Goal: Task Accomplishment & Management: Manage account settings

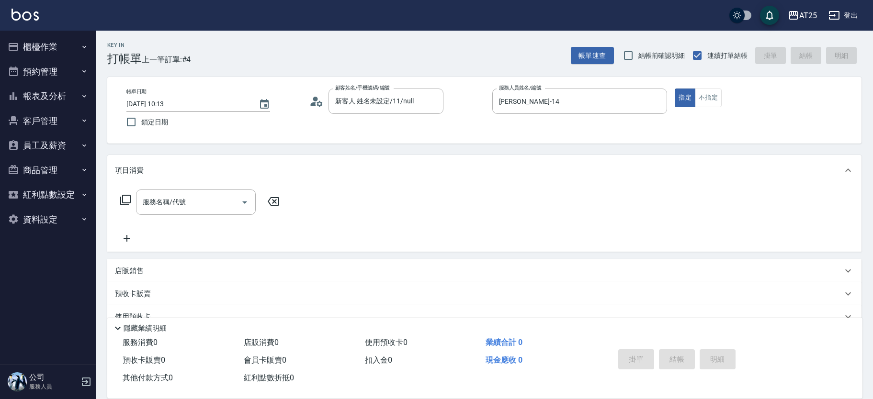
type button "true"
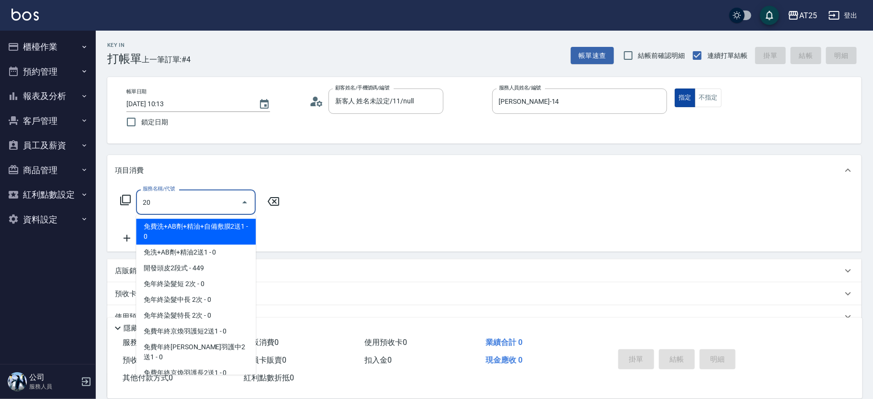
type input "201"
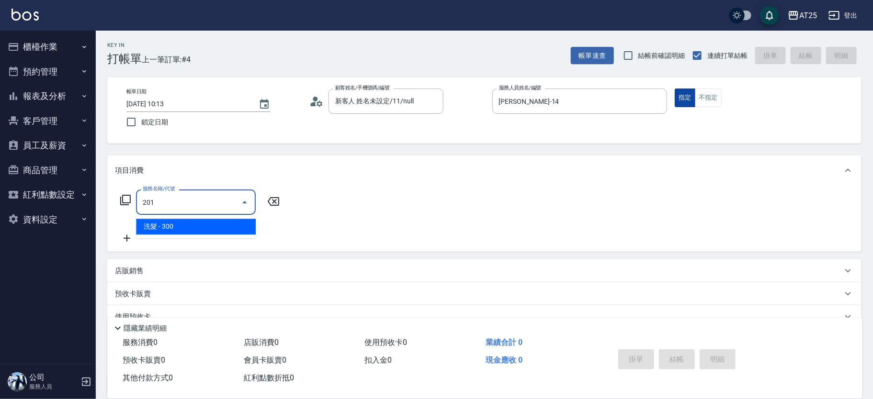
type input "30"
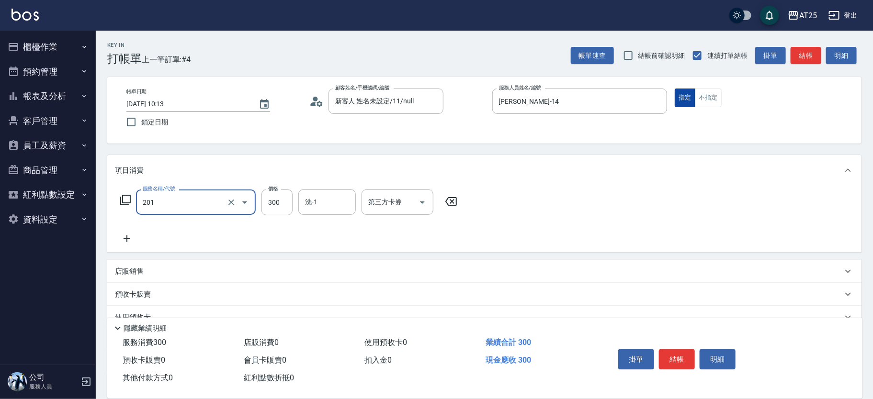
type input "洗髮(201)"
type input "0"
type input "400"
type input "40"
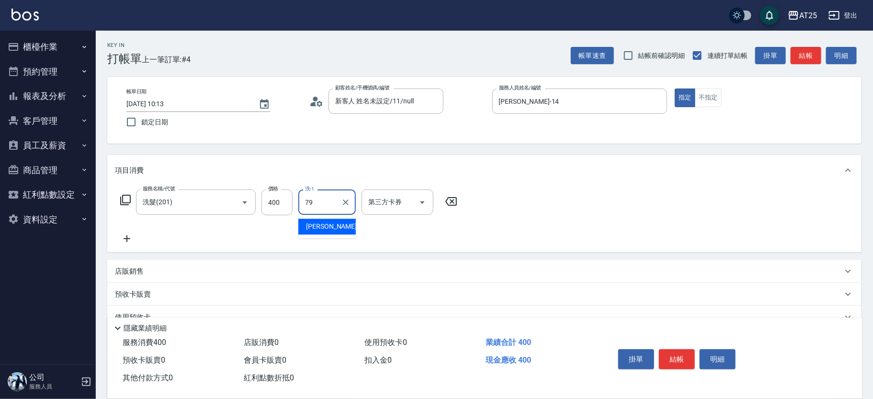
type input "David-79"
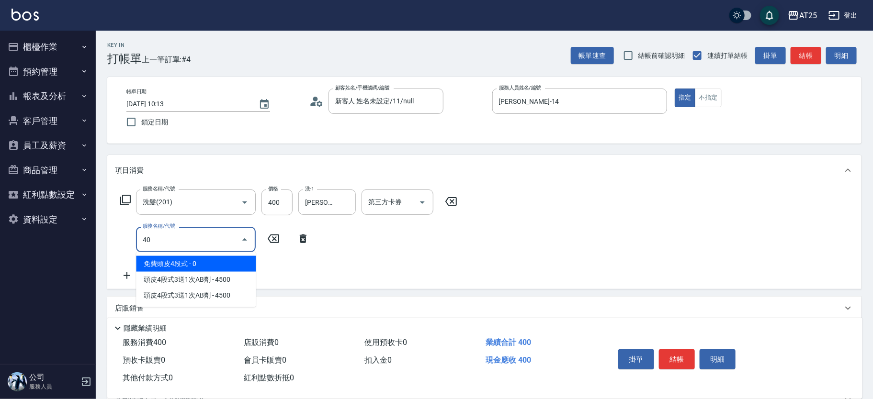
type input "401"
type input "70"
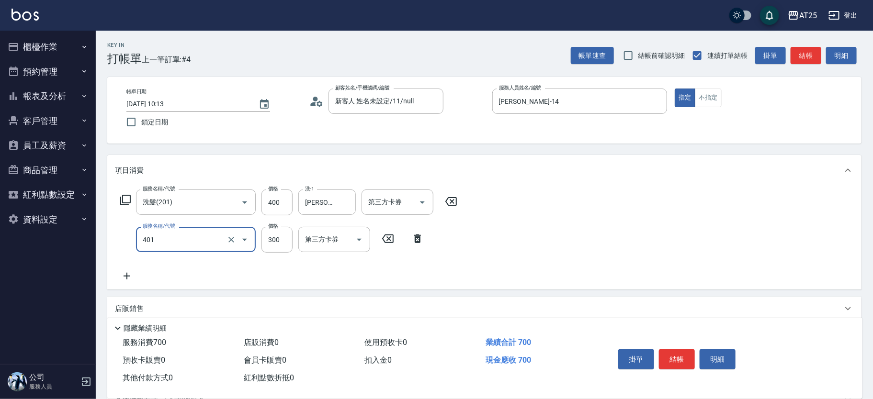
type input "剪髮(401)"
type input "40"
type input "80"
type input "400"
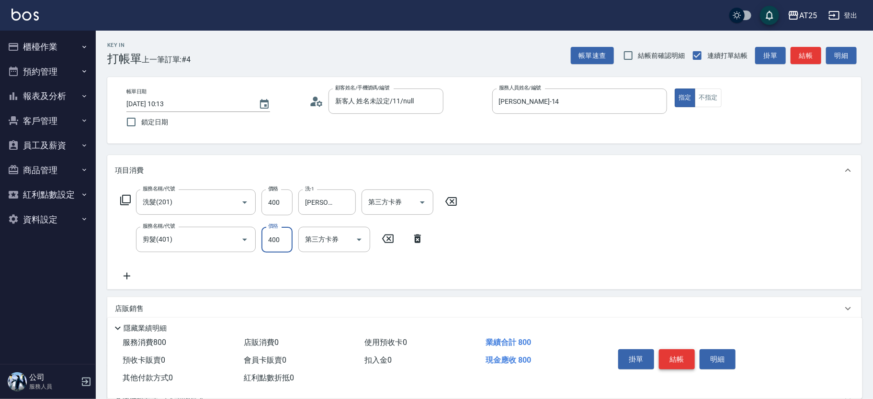
click at [678, 361] on button "結帳" at bounding box center [677, 360] width 36 height 20
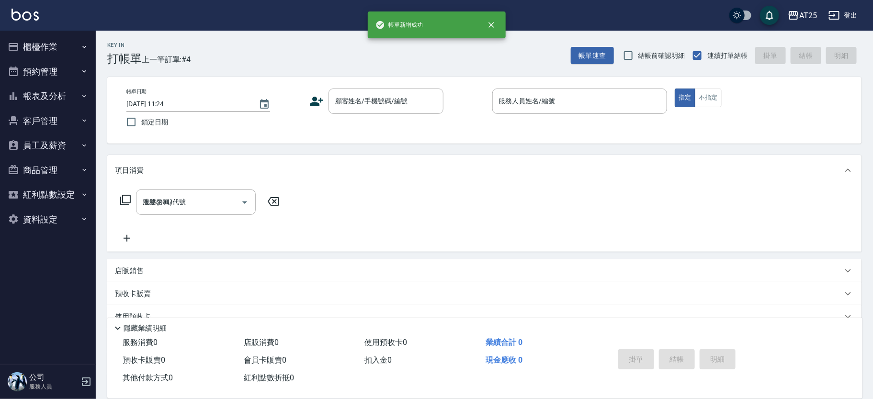
type input "2025/10/04 11:24"
type input "0"
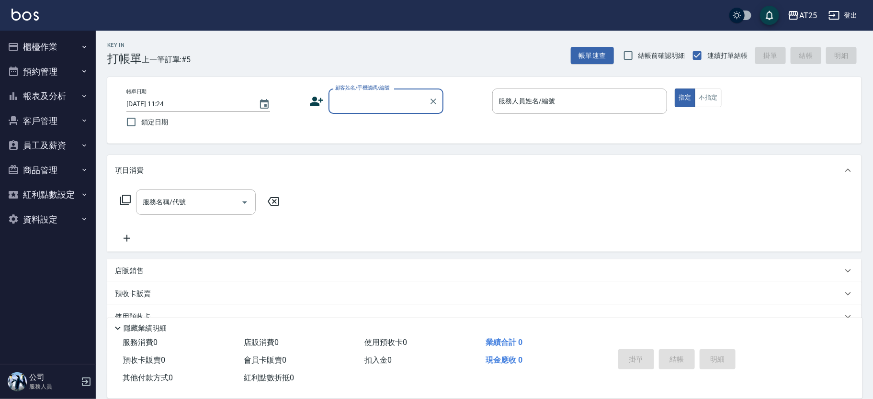
click at [45, 94] on button "報表及分析" at bounding box center [48, 96] width 88 height 25
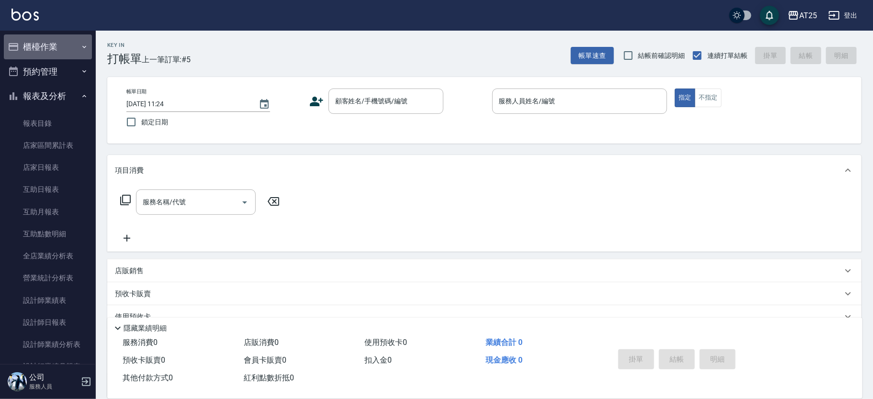
click at [62, 53] on button "櫃檯作業" at bounding box center [48, 46] width 88 height 25
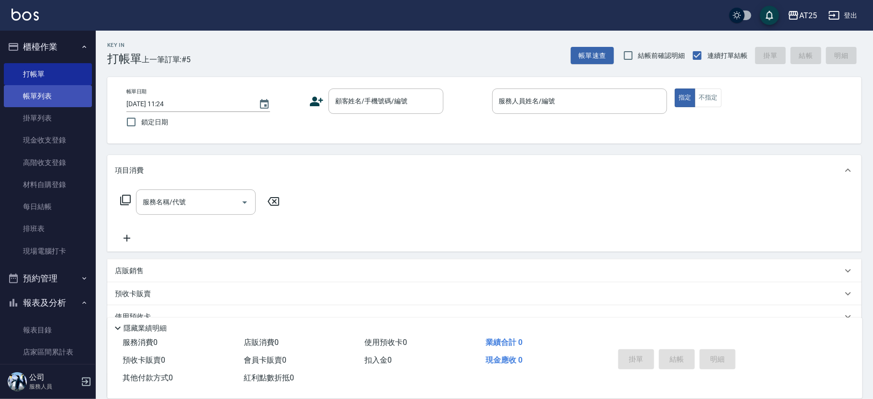
click at [72, 99] on link "帳單列表" at bounding box center [48, 96] width 88 height 22
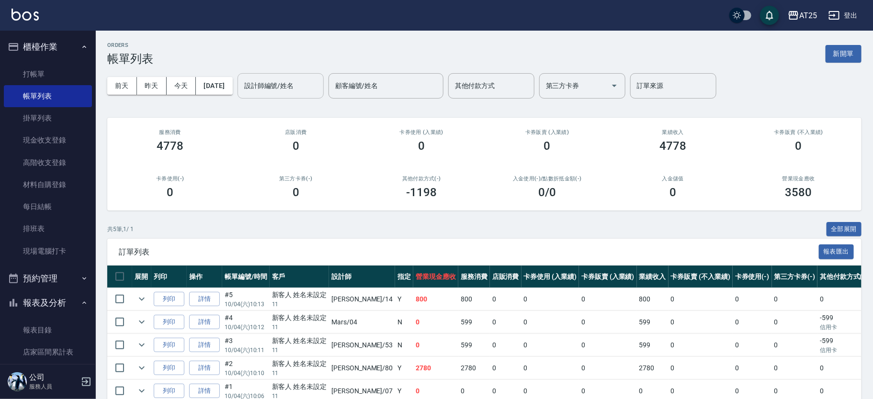
click at [280, 90] on input "設計師編號/姓名" at bounding box center [281, 86] width 78 height 17
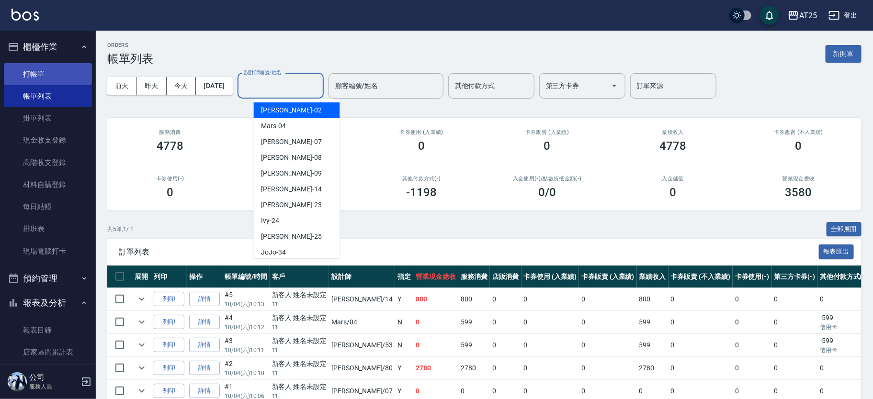
click at [26, 79] on link "打帳單" at bounding box center [48, 74] width 88 height 22
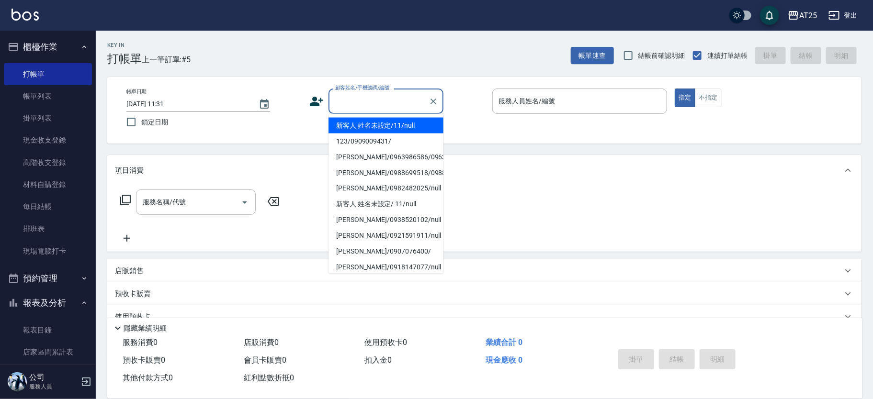
click at [349, 101] on input "顧客姓名/手機號碼/編號" at bounding box center [379, 101] width 92 height 17
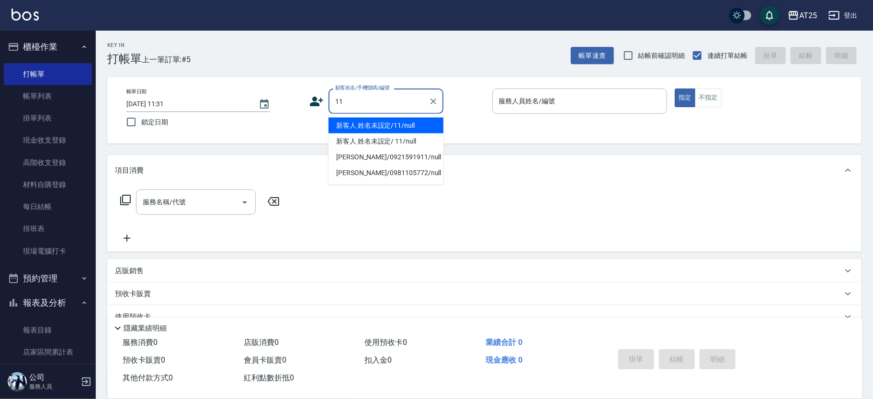
type input "新客人 姓名未設定/11/null"
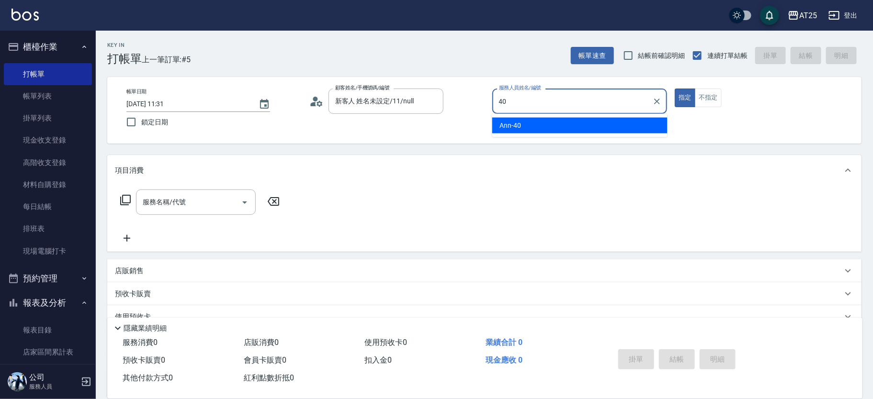
type input "Ann-40"
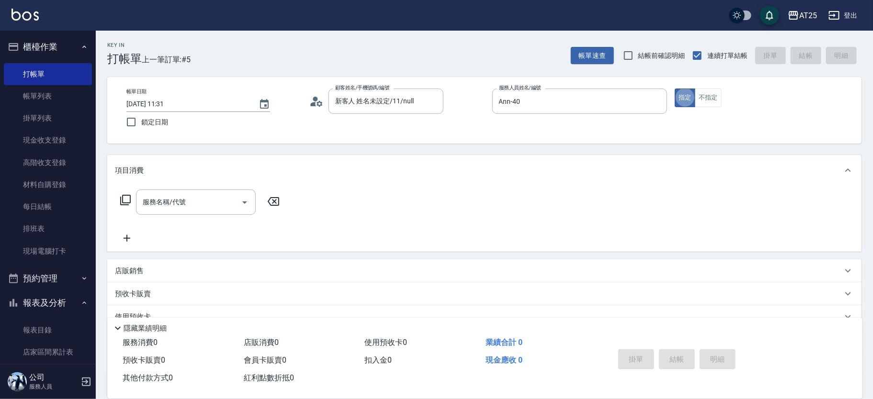
type button "true"
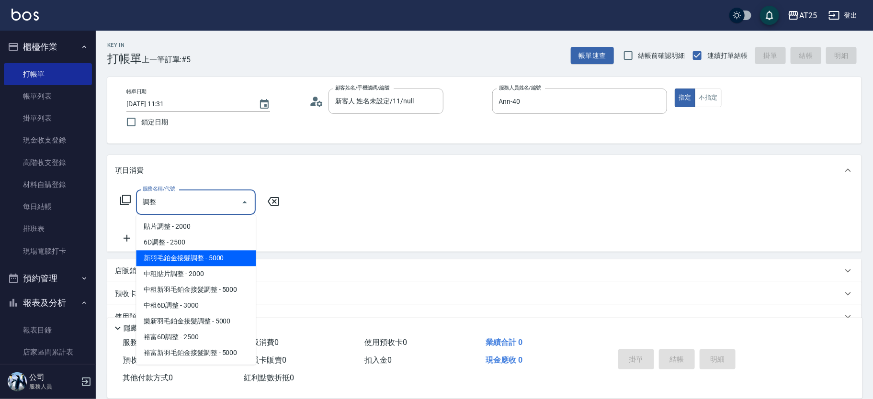
click at [162, 259] on span "新羽毛鉑金接髮調整 - 5000" at bounding box center [196, 258] width 120 height 16
type input "新羽毛鉑金接髮調整(705)"
type input "500"
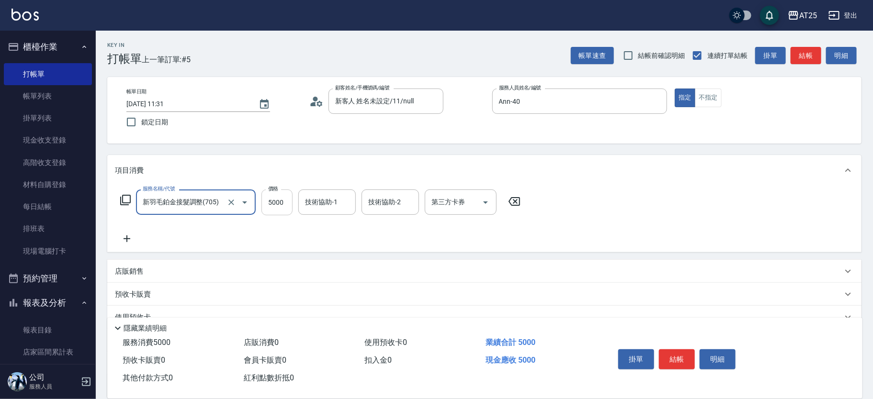
type input "新羽毛鉑金接髮調整(705)"
click at [282, 209] on input "5000" at bounding box center [276, 203] width 31 height 26
type input "0"
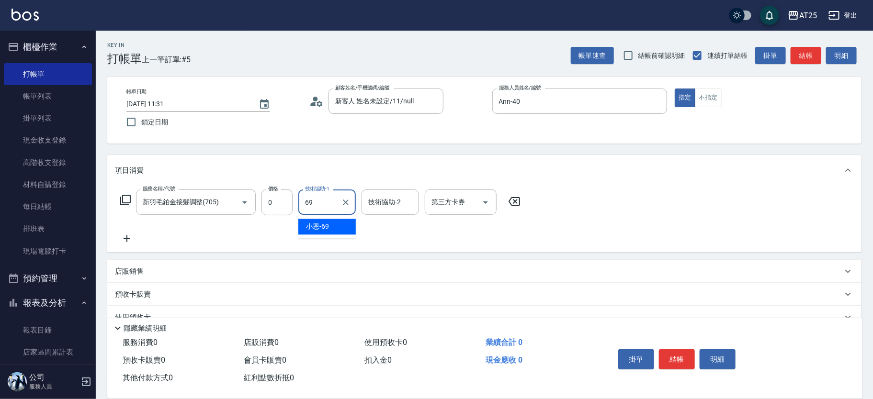
type input "小恩-69"
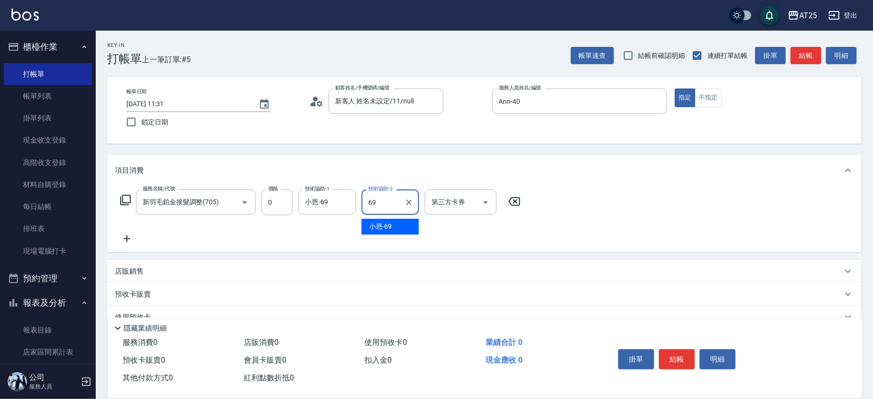
type input "小恩-69"
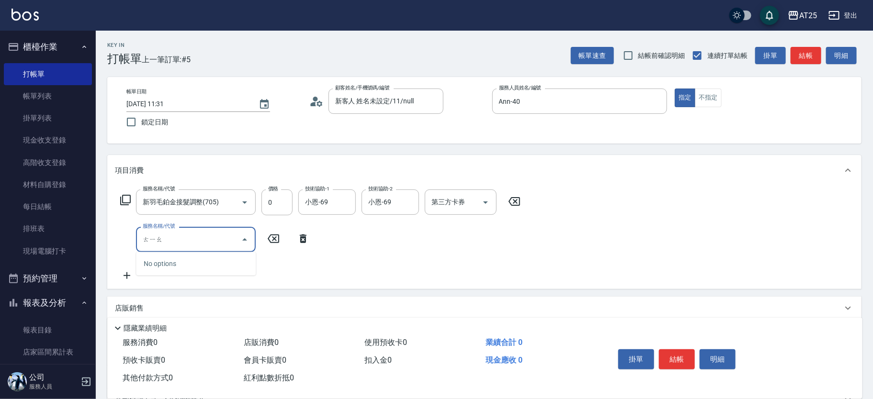
type input "條"
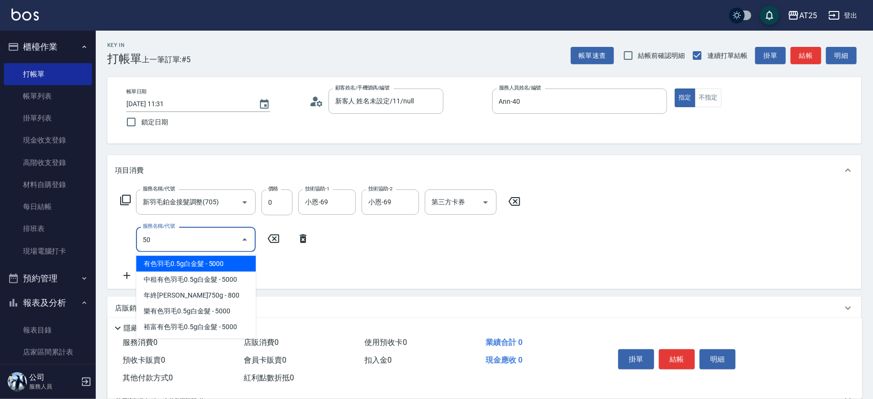
type input "501"
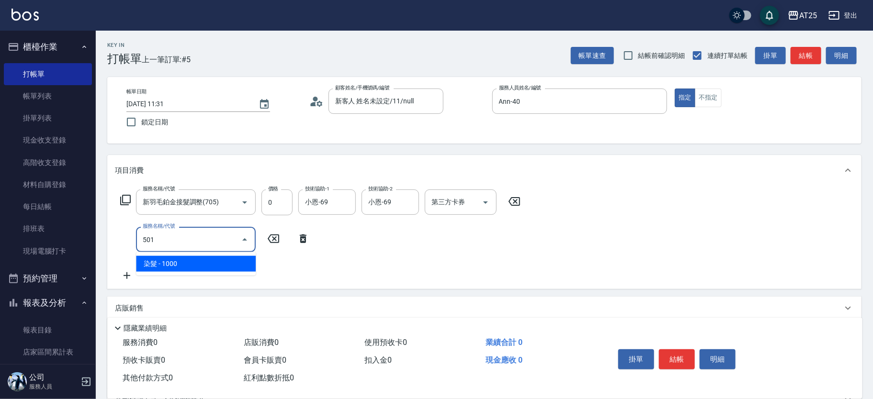
type input "100"
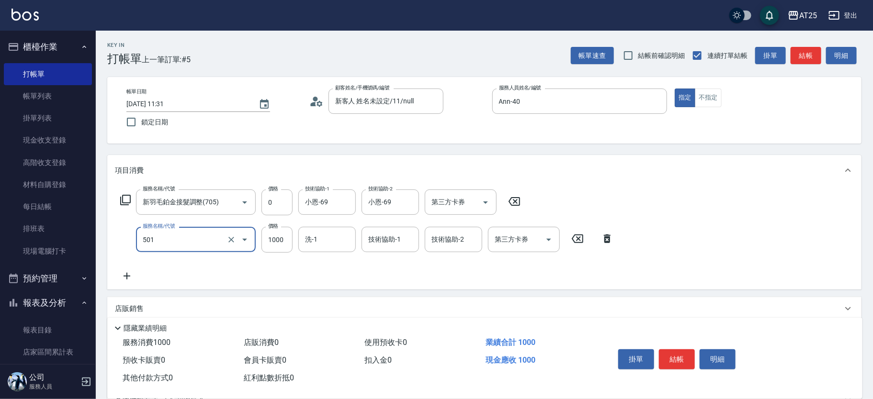
type input "染髮(501)"
type input "0"
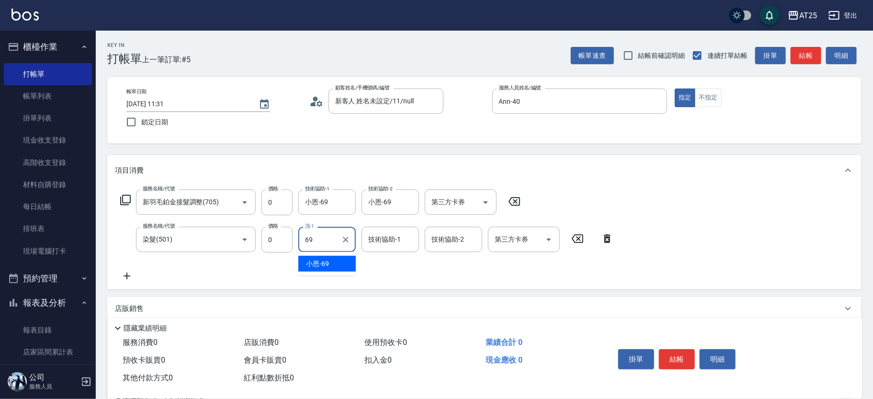
type input "小恩-69"
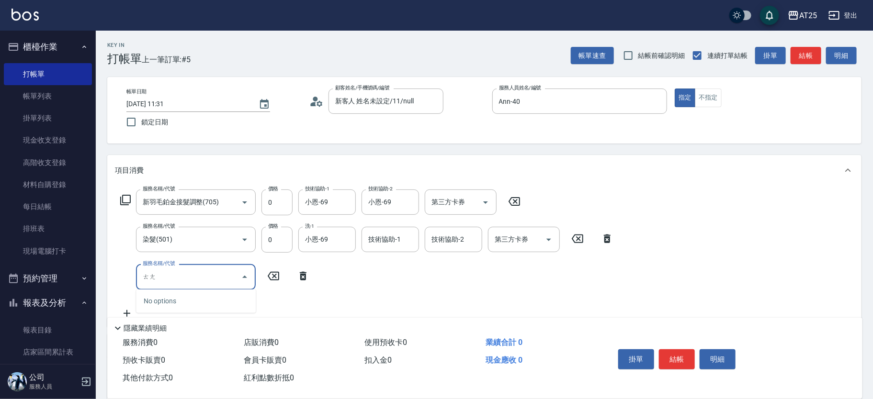
type input "趟"
type input "301"
type input "150"
type input "燙髮(301)"
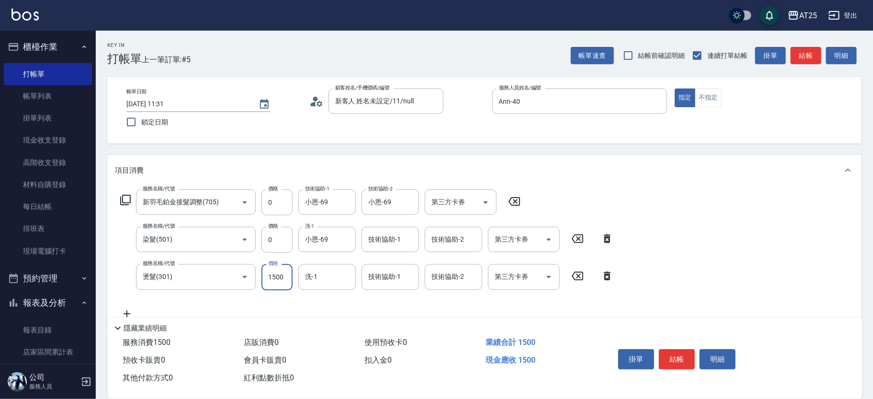
type input "0"
type input "小恩-69"
click at [674, 354] on button "結帳" at bounding box center [677, 360] width 36 height 20
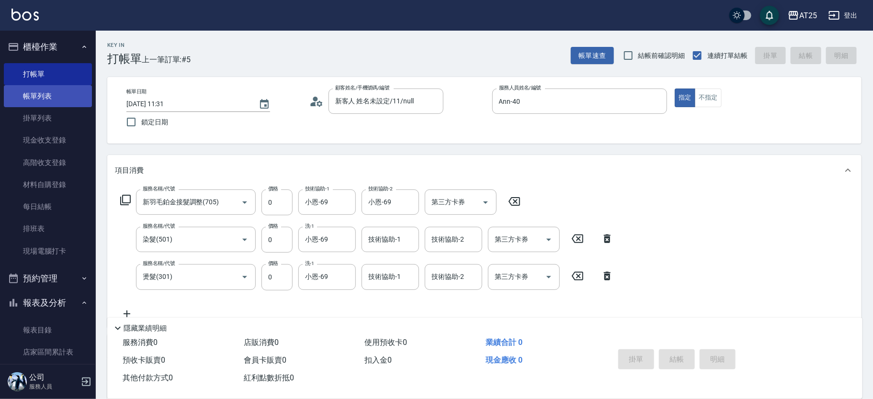
type input "2025/10/04 11:33"
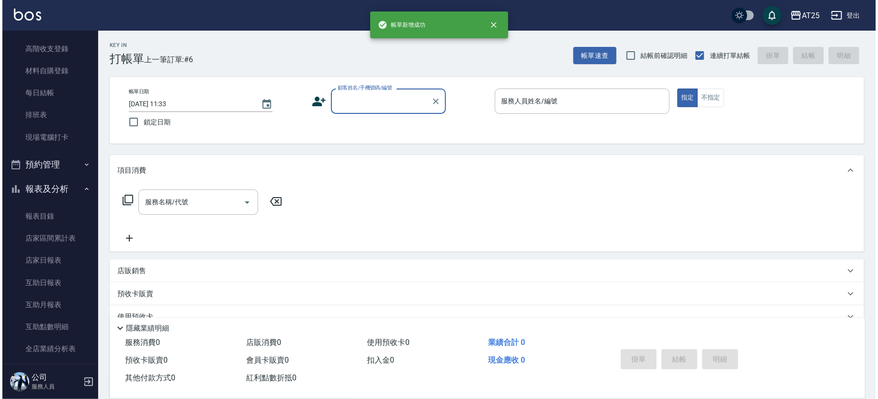
scroll to position [139, 0]
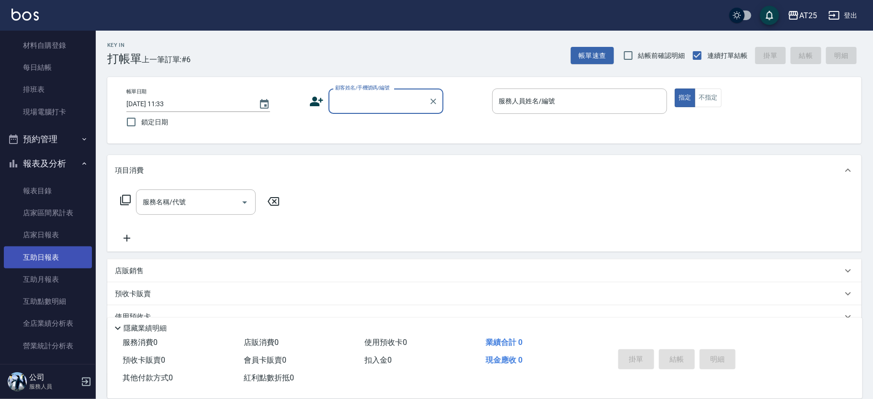
click at [67, 264] on link "互助日報表" at bounding box center [48, 258] width 88 height 22
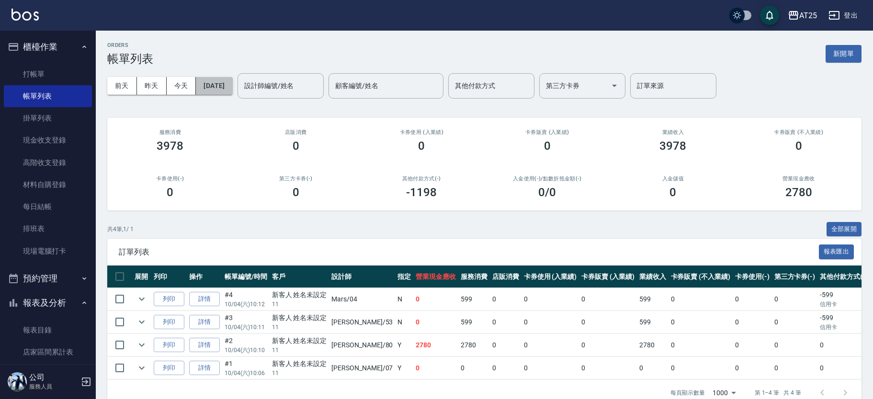
click at [232, 85] on button "[DATE]" at bounding box center [214, 86] width 36 height 18
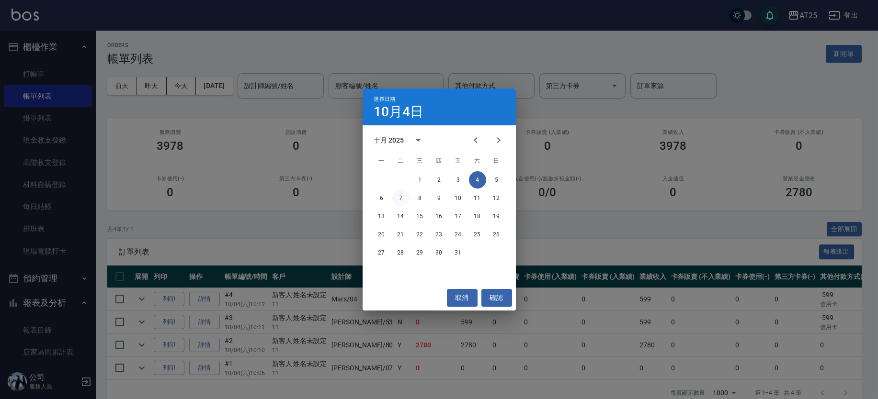
click at [404, 201] on button "7" at bounding box center [400, 198] width 17 height 17
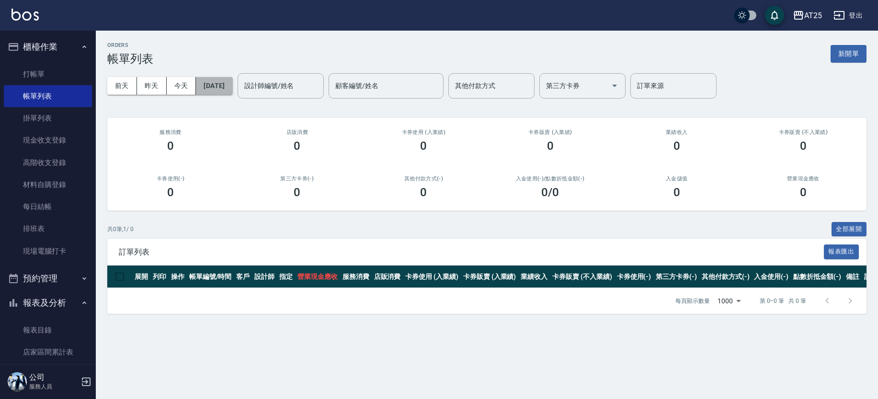
click at [232, 90] on button "2025/10/07" at bounding box center [214, 86] width 36 height 18
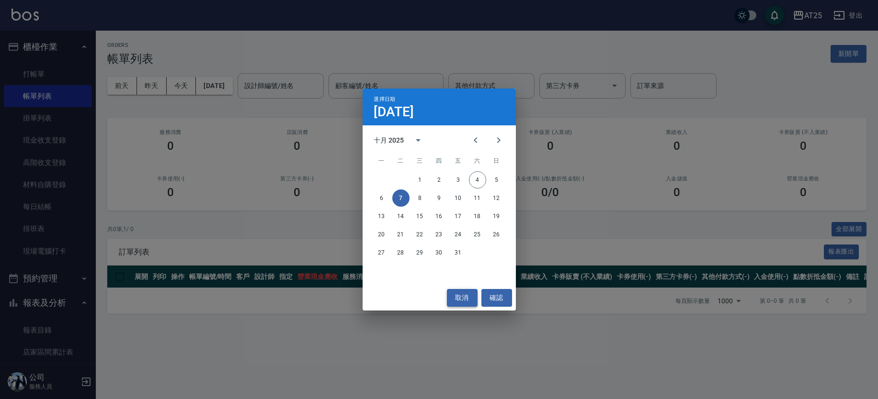
click at [465, 300] on button "取消" at bounding box center [462, 298] width 31 height 18
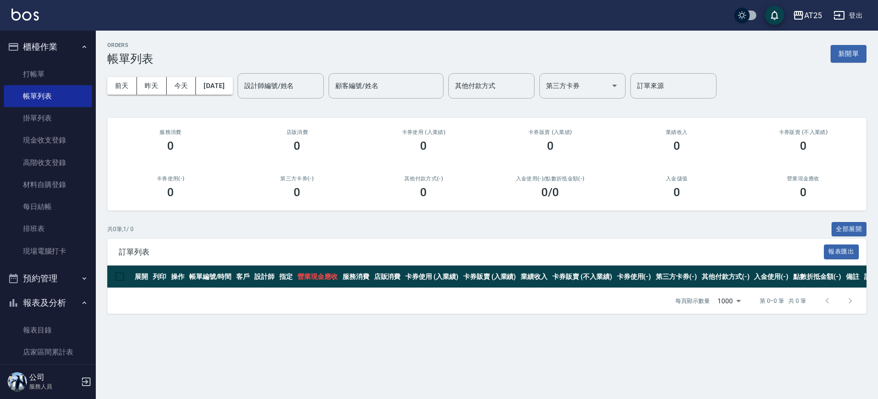
drag, startPoint x: 298, startPoint y: 393, endPoint x: 303, endPoint y: 218, distance: 174.9
click at [313, 399] on html "AT25 登出 櫃檯作業 打帳單 帳單列表 掛單列表 現金收支登錄 高階收支登錄 材料自購登錄 每日結帳 排班表 現場電腦打卡 預約管理 預約管理 單日預約紀…" at bounding box center [439, 199] width 878 height 399
click at [188, 80] on button "今天" at bounding box center [182, 86] width 30 height 18
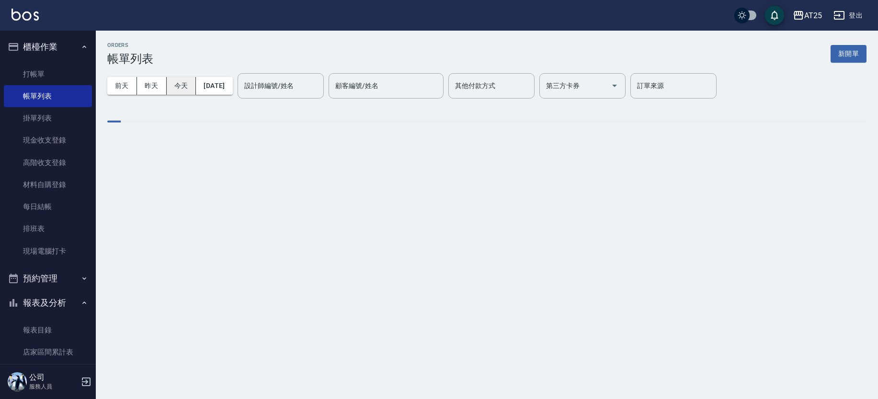
click at [188, 80] on button "今天" at bounding box center [182, 86] width 30 height 18
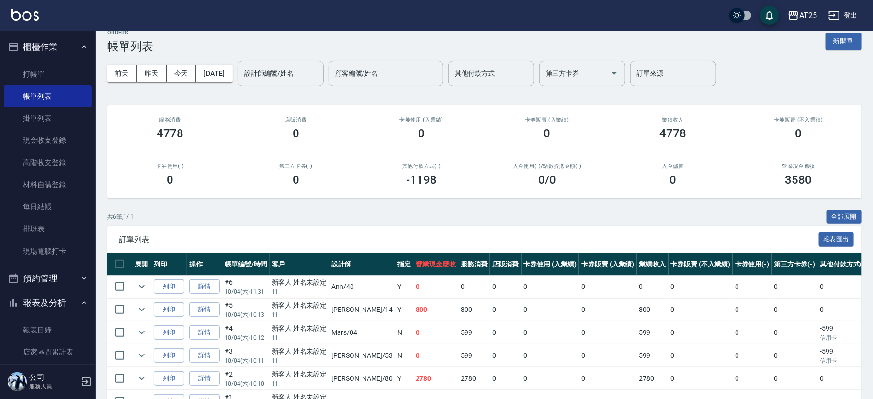
scroll to position [72, 0]
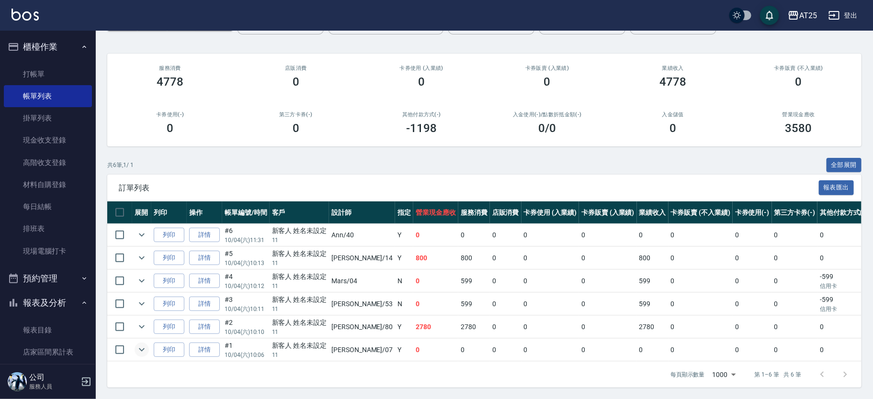
click at [147, 344] on icon "expand row" at bounding box center [141, 349] width 11 height 11
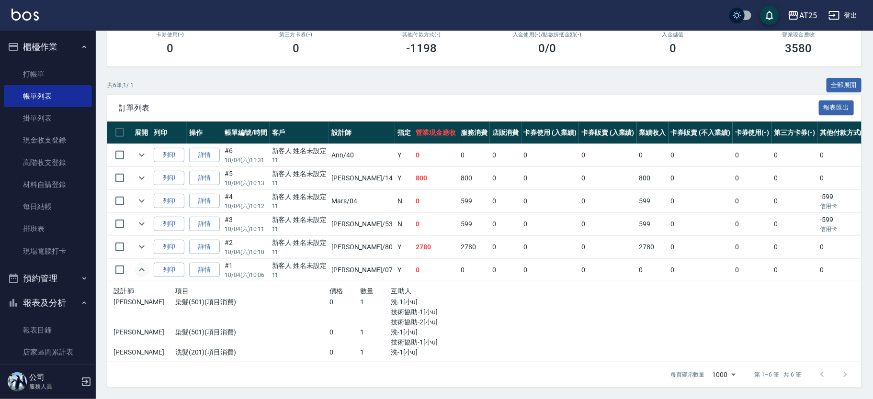
scroll to position [108, 0]
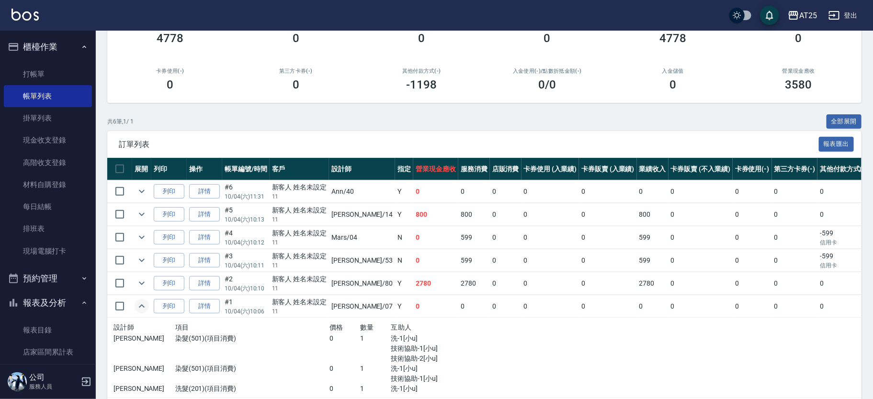
click at [137, 307] on icon "expand row" at bounding box center [141, 306] width 11 height 11
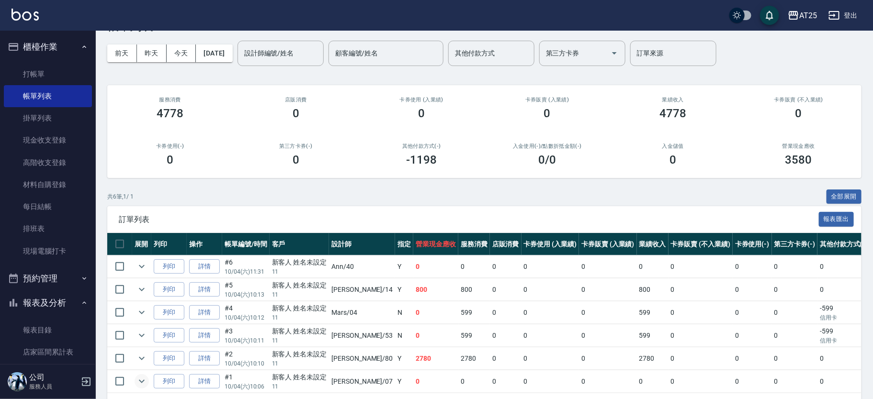
scroll to position [12, 0]
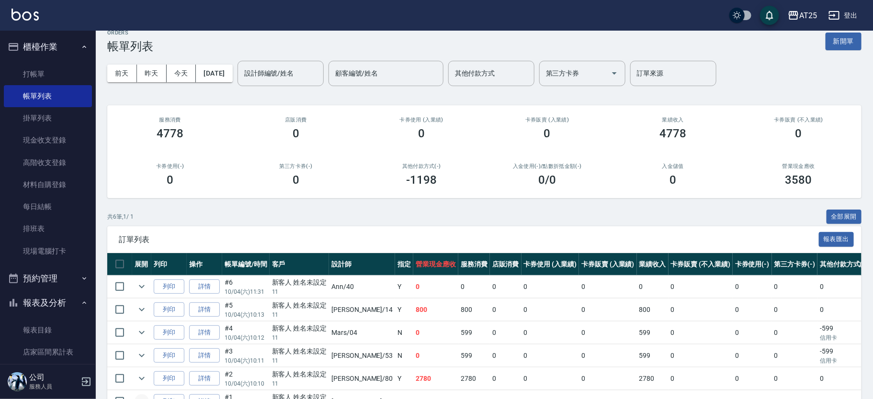
click at [195, 28] on div "AT25 登出" at bounding box center [436, 15] width 873 height 31
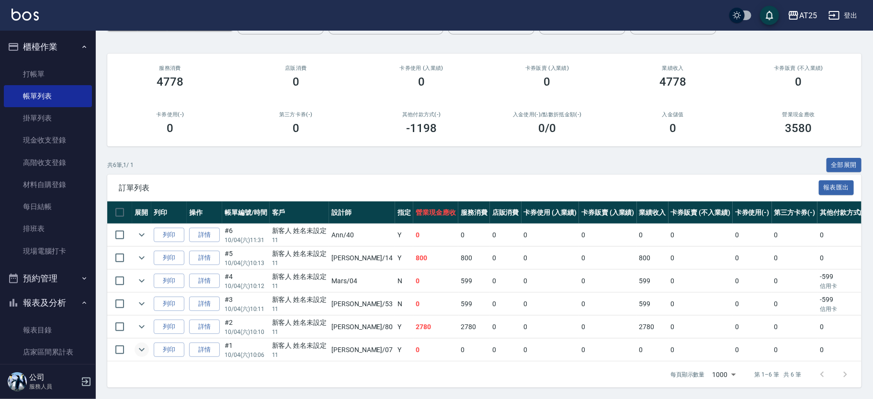
scroll to position [0, 0]
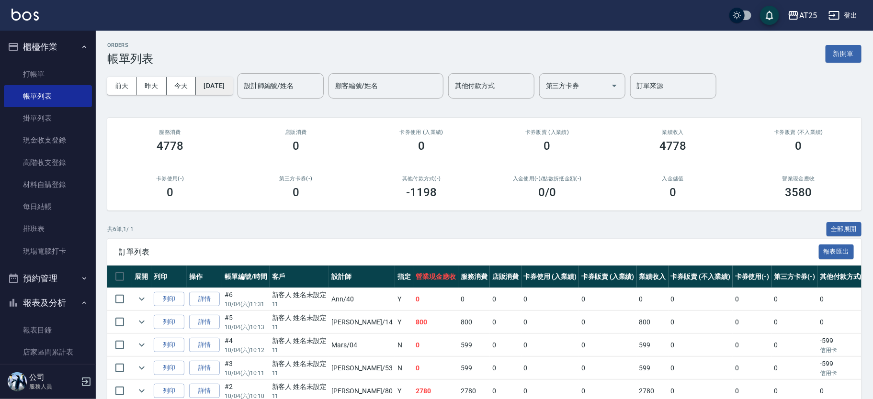
click at [232, 88] on button "[DATE]" at bounding box center [214, 86] width 36 height 18
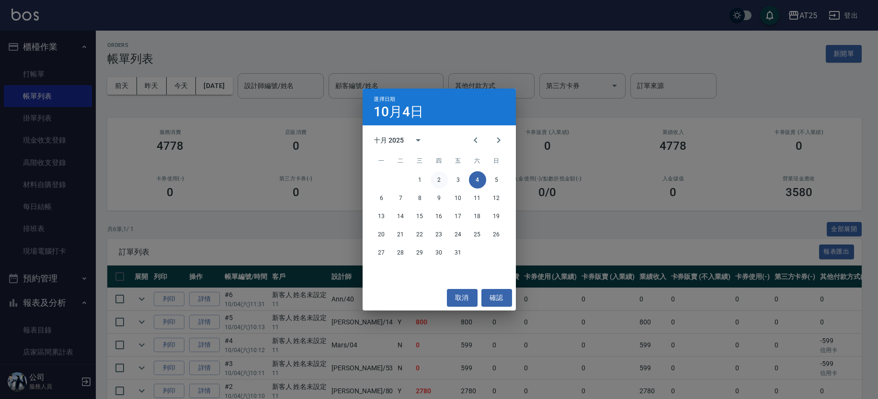
click at [441, 184] on button "2" at bounding box center [439, 179] width 17 height 17
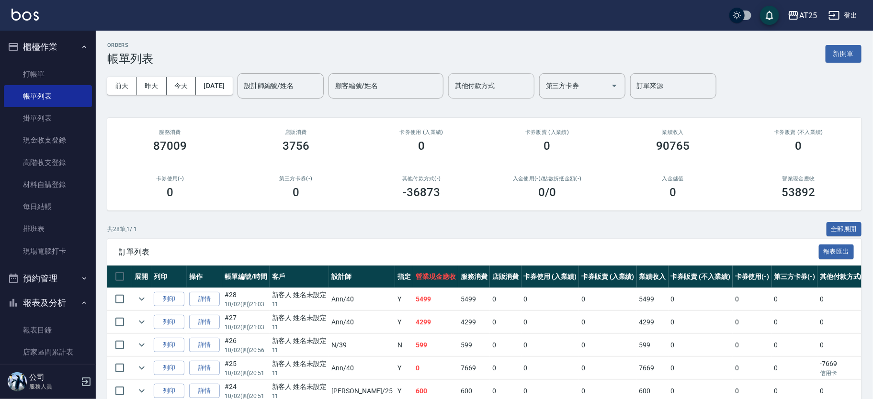
click at [511, 94] on div "其他付款方式" at bounding box center [491, 85] width 86 height 25
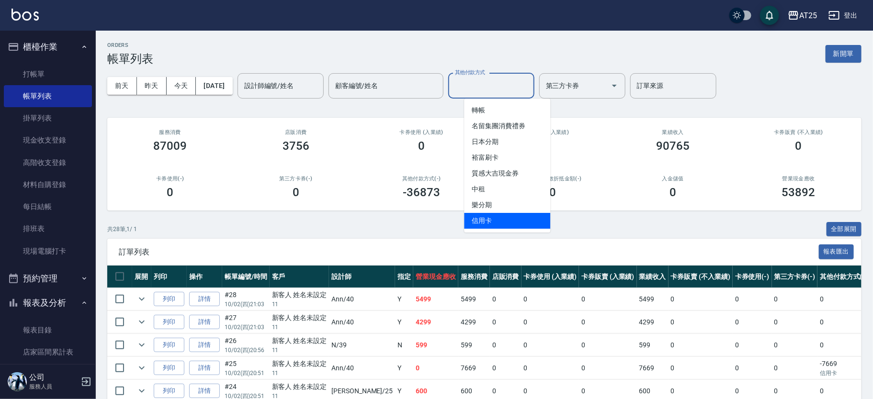
click at [513, 215] on span "信用卡" at bounding box center [507, 221] width 86 height 16
type input "信用卡"
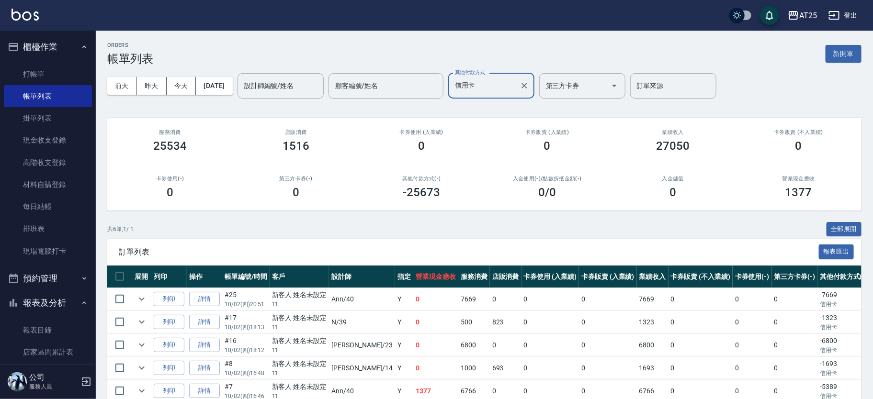
scroll to position [72, 0]
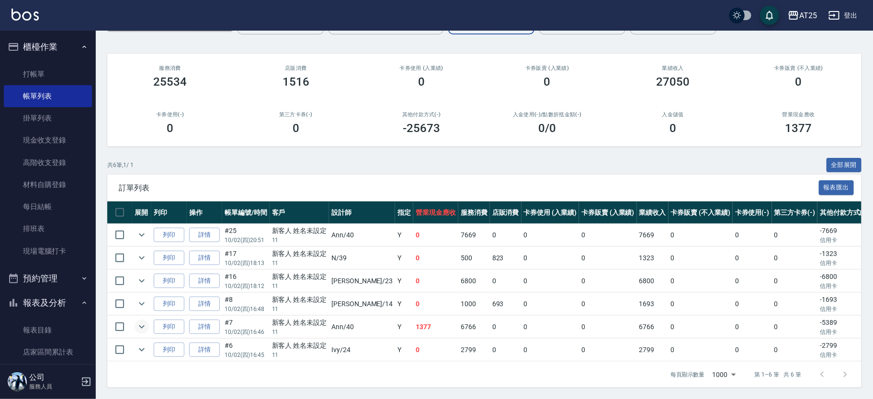
click at [147, 321] on icon "expand row" at bounding box center [141, 326] width 11 height 11
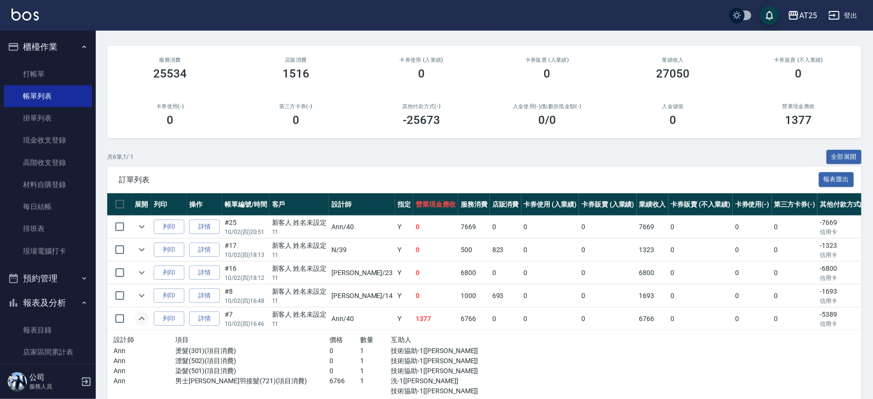
scroll to position [103, 0]
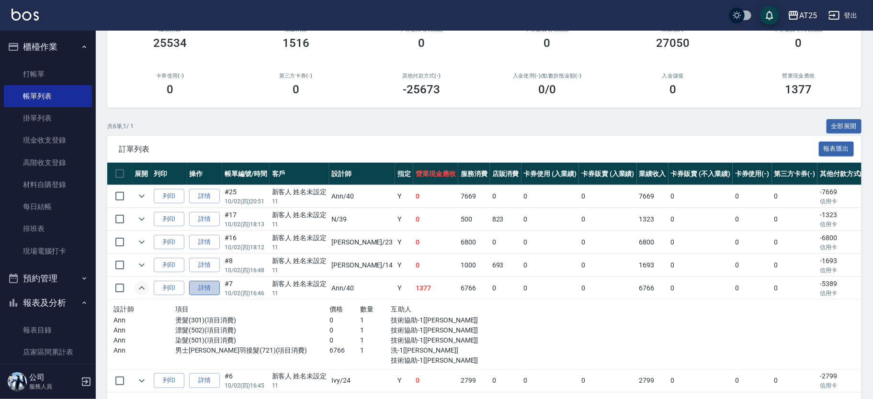
click at [206, 291] on link "詳情" at bounding box center [204, 288] width 31 height 15
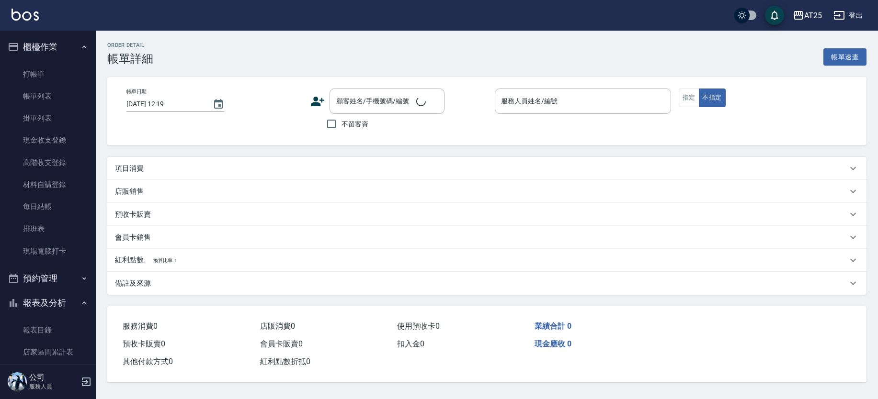
type input "2025/10/02 16:46"
type input "Ann-40"
type input "130"
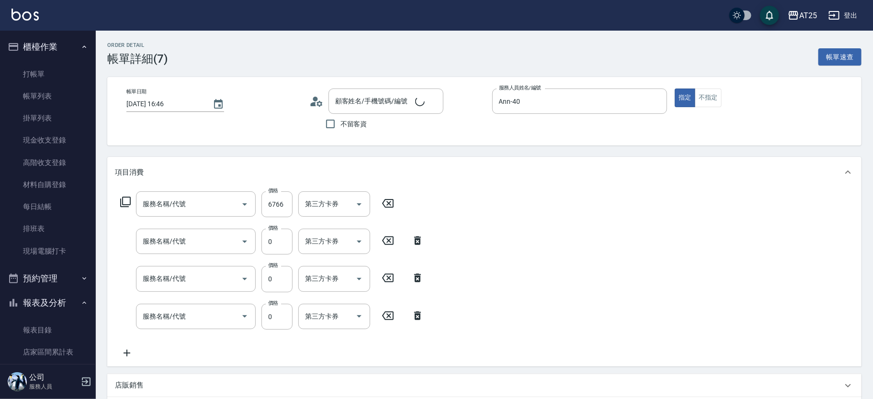
type input "新客人 姓名未設定/11/null"
type input "男士金絲羽接髮(721)"
type input "染髮(501)"
type input "漂髮(502)"
type input "燙髮(301)"
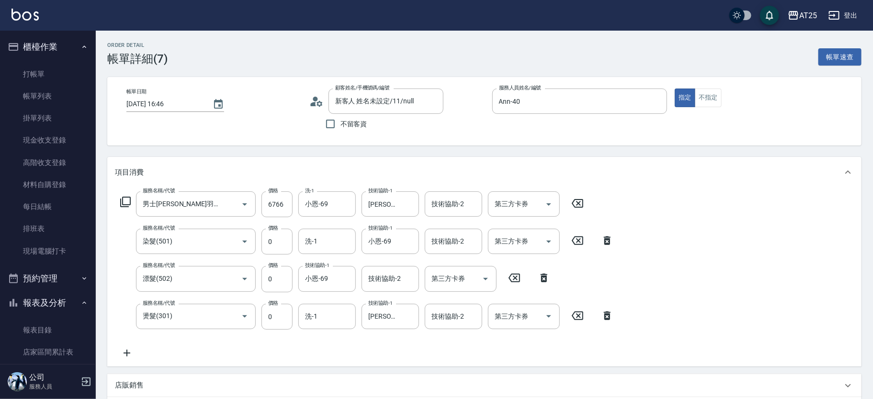
scroll to position [19, 0]
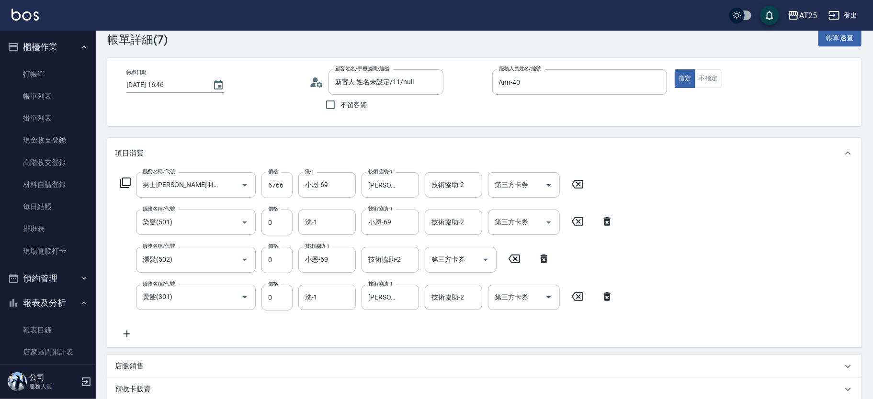
click at [273, 188] on input "6766" at bounding box center [276, 185] width 31 height 26
type input "6"
type input "0"
type input "67"
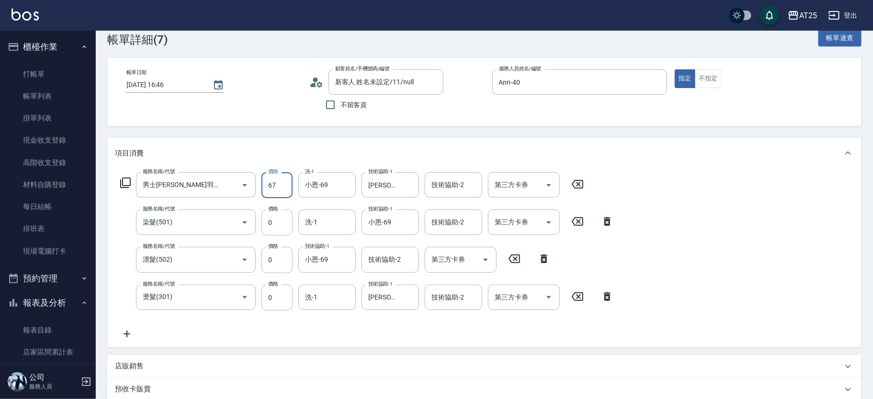
type input "60"
type input "6768"
type input "670"
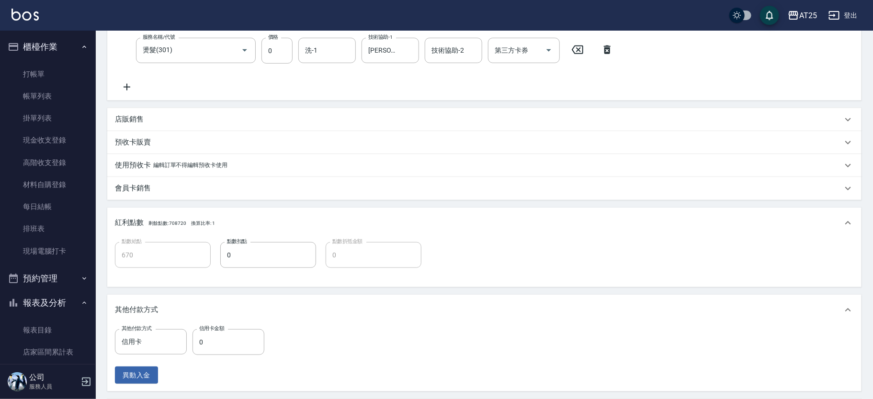
scroll to position [267, 0]
type input "6768"
click at [201, 342] on input "0" at bounding box center [229, 342] width 72 height 26
type input "369"
type input "300"
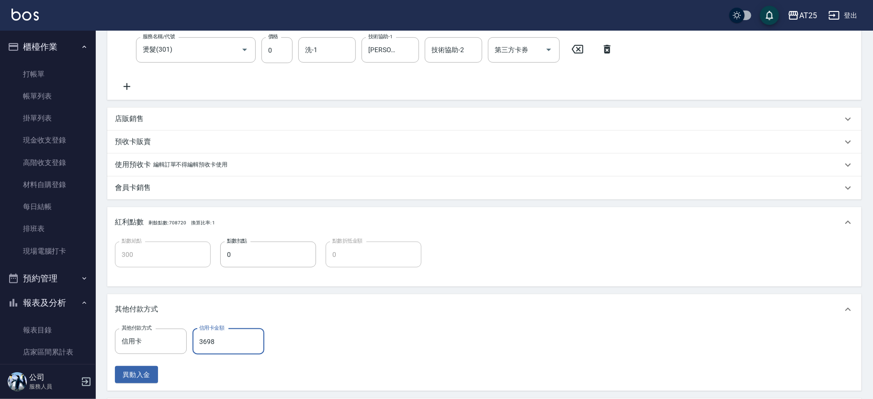
scroll to position [391, 0]
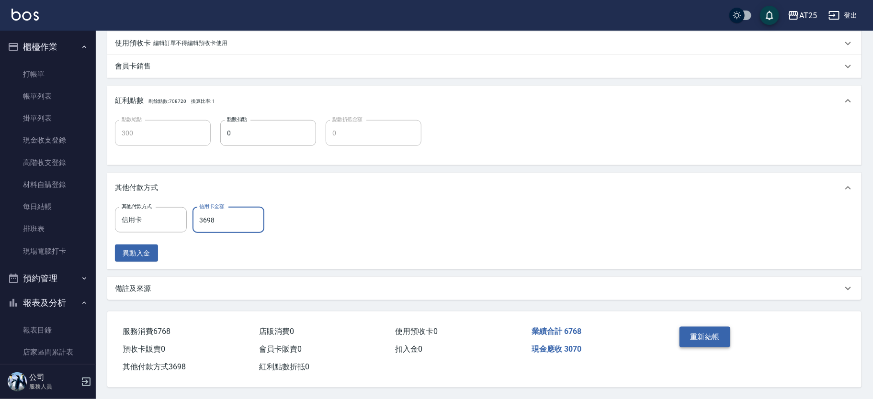
type input "3698"
click at [710, 336] on button "重新結帳" at bounding box center [705, 337] width 51 height 20
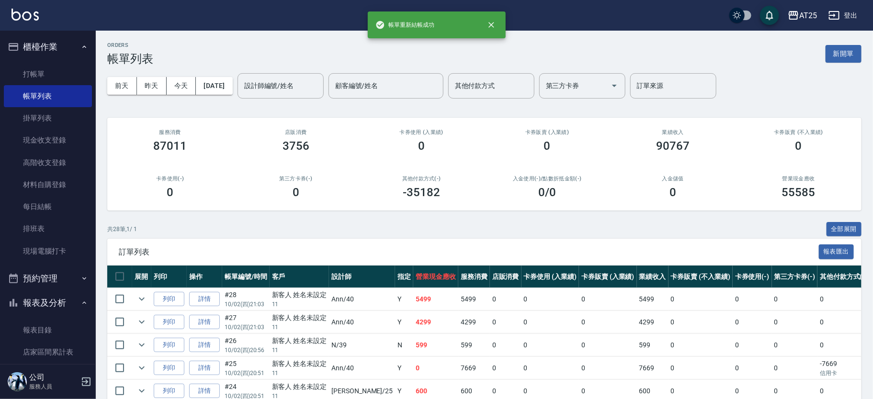
click at [80, 45] on icon "button" at bounding box center [84, 47] width 8 height 8
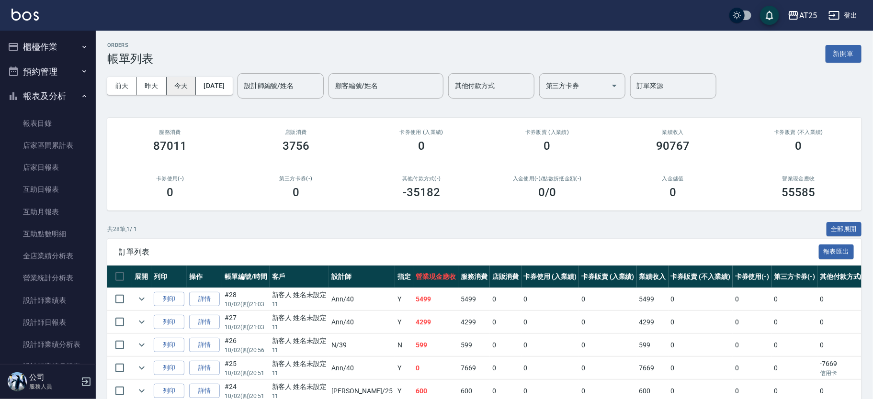
click at [176, 87] on button "今天" at bounding box center [182, 86] width 30 height 18
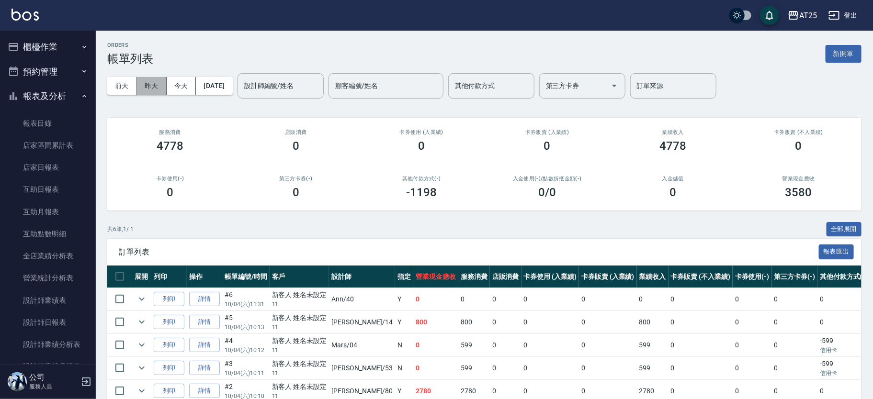
click at [161, 79] on button "昨天" at bounding box center [152, 86] width 30 height 18
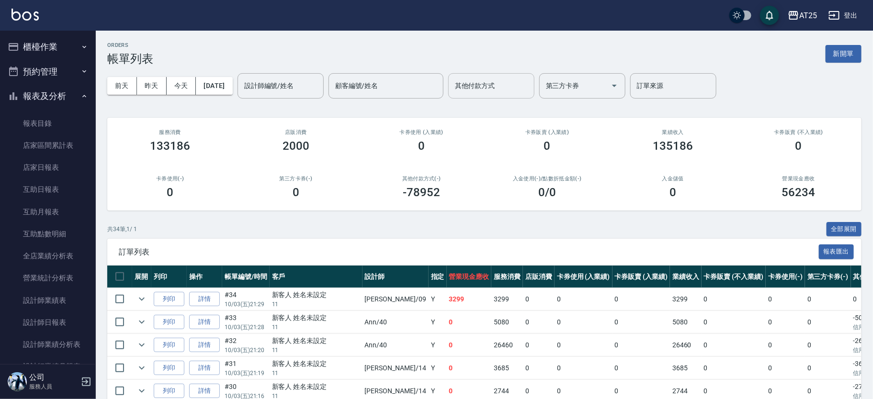
click at [496, 95] on div "其他付款方式" at bounding box center [491, 85] width 86 height 25
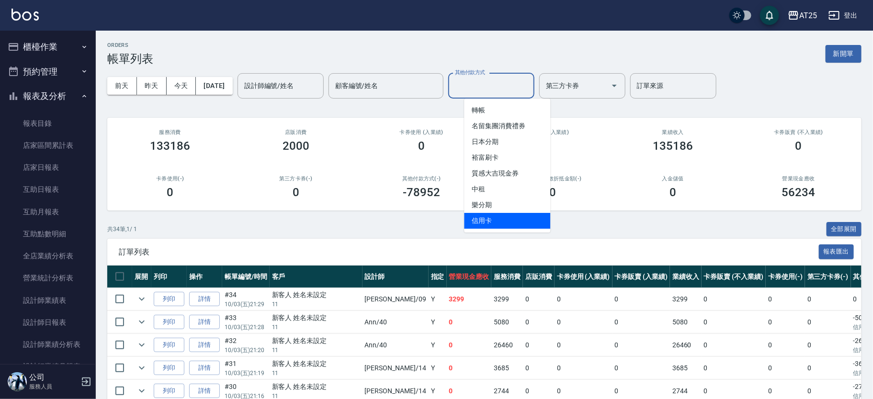
click at [503, 227] on span "信用卡" at bounding box center [507, 221] width 86 height 16
type input "信用卡"
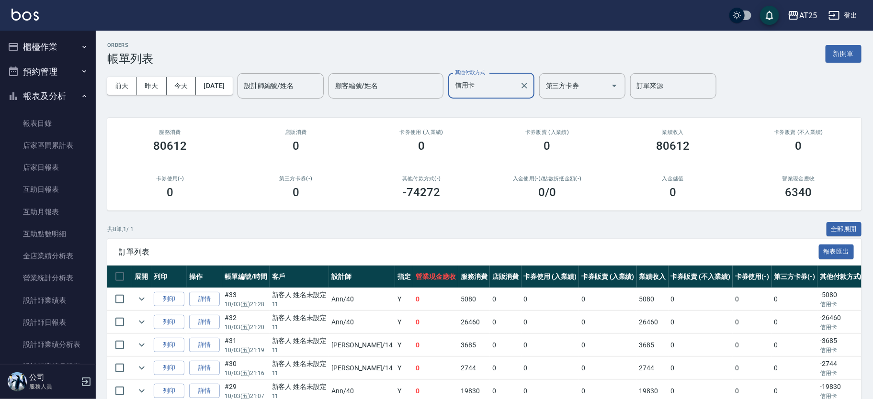
scroll to position [119, 0]
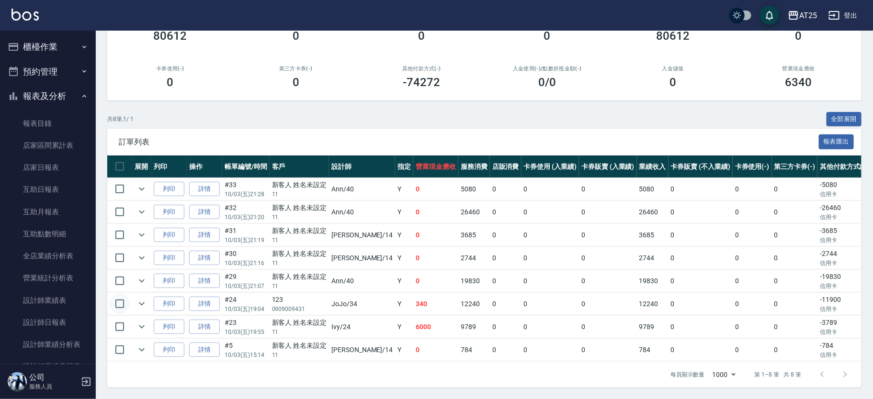
click at [120, 294] on input "checkbox" at bounding box center [120, 304] width 20 height 20
checkbox input "true"
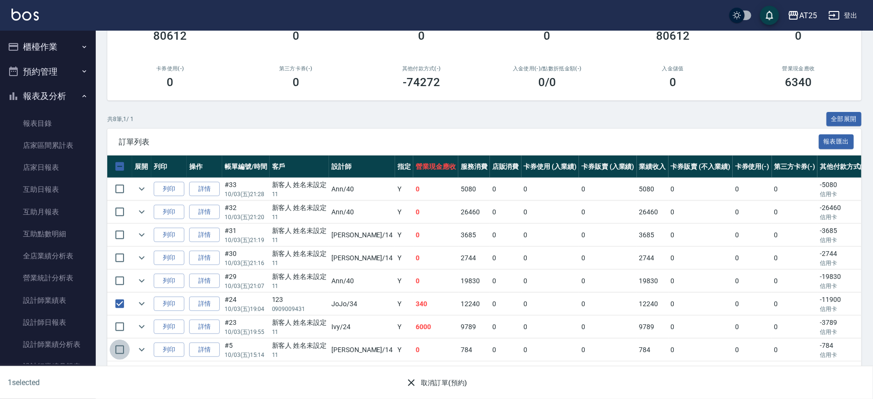
click at [118, 340] on input "checkbox" at bounding box center [120, 350] width 20 height 20
checkbox input "true"
click at [458, 318] on td "9789" at bounding box center [474, 327] width 32 height 23
click at [120, 318] on input "checkbox" at bounding box center [120, 327] width 20 height 20
checkbox input "true"
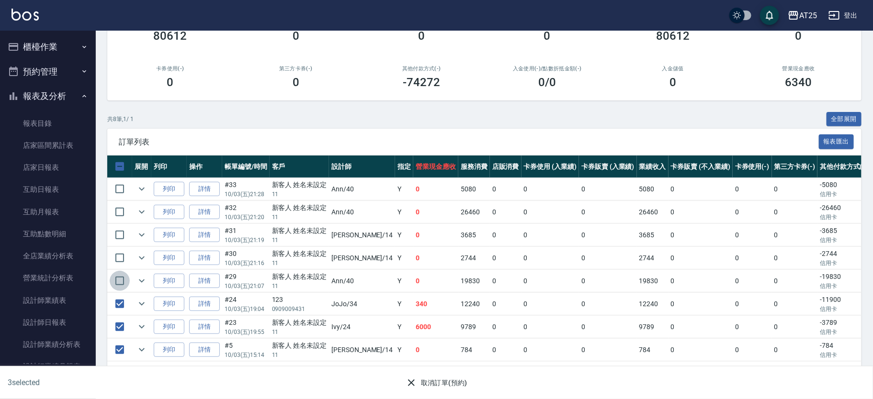
click at [119, 273] on input "checkbox" at bounding box center [120, 281] width 20 height 20
click at [110, 271] on input "checkbox" at bounding box center [120, 281] width 20 height 20
checkbox input "false"
click at [123, 248] on input "checkbox" at bounding box center [120, 258] width 20 height 20
checkbox input "true"
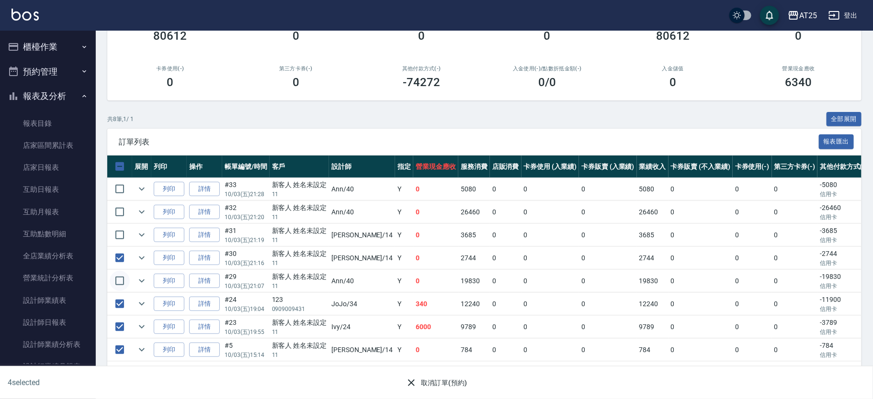
drag, startPoint x: 125, startPoint y: 272, endPoint x: 122, endPoint y: 262, distance: 10.0
click at [124, 271] on input "checkbox" at bounding box center [120, 281] width 20 height 20
click at [110, 271] on input "checkbox" at bounding box center [120, 281] width 20 height 20
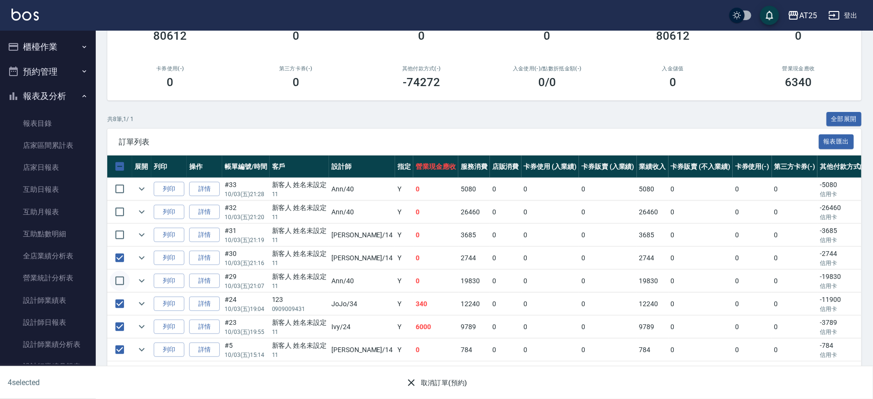
click at [110, 271] on input "checkbox" at bounding box center [120, 281] width 20 height 20
checkbox input "true"
drag, startPoint x: 426, startPoint y: 230, endPoint x: 486, endPoint y: 233, distance: 60.4
click at [488, 234] on tr "列印 詳情 #31 10/03 (五) 21:19 新客人 姓名未設定 11 Ken /14 Y 0 3685 0 0 0 3685 0 0 0 -3685 …" at bounding box center [559, 235] width 904 height 23
click at [122, 225] on input "checkbox" at bounding box center [120, 235] width 20 height 20
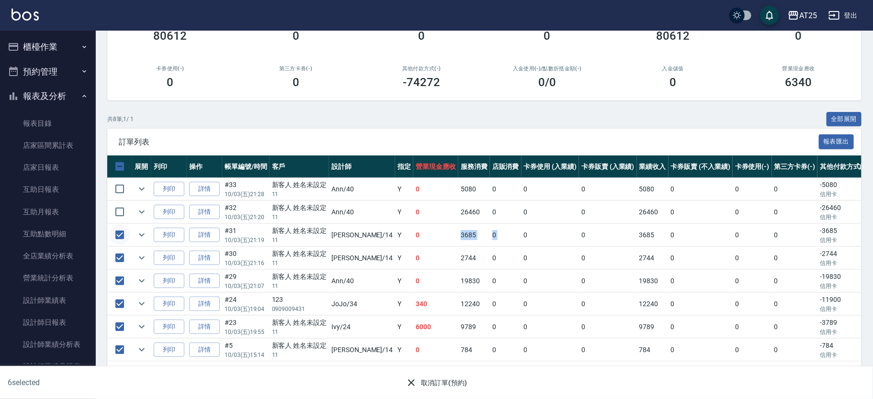
click at [110, 225] on input "checkbox" at bounding box center [120, 235] width 20 height 20
checkbox input "false"
click at [142, 183] on icon "expand row" at bounding box center [141, 188] width 11 height 11
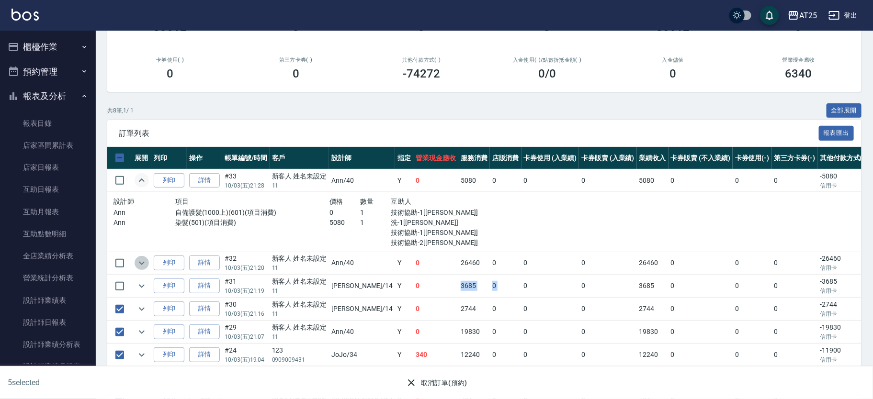
click at [146, 258] on icon "expand row" at bounding box center [141, 263] width 11 height 11
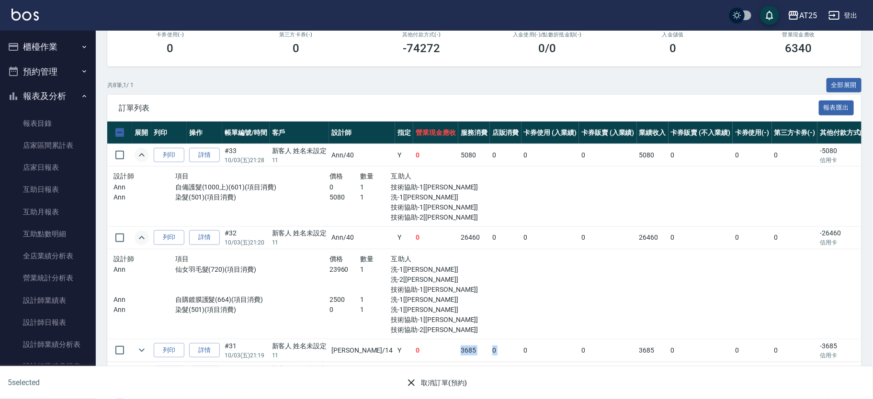
scroll to position [0, 0]
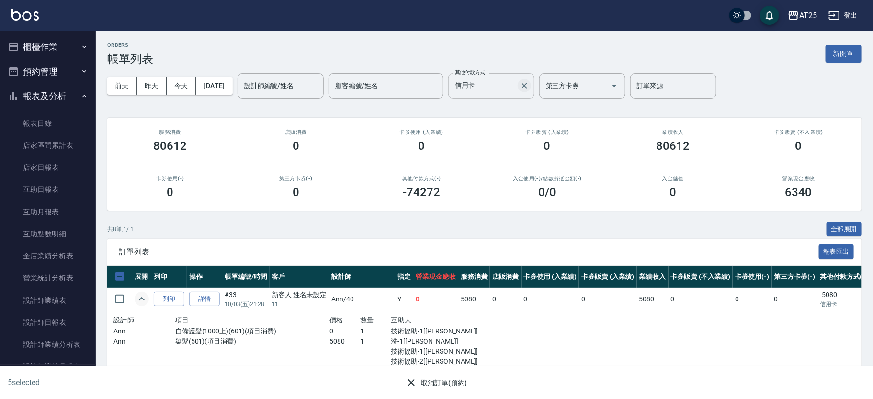
click at [529, 90] on icon "Clear" at bounding box center [525, 86] width 10 height 10
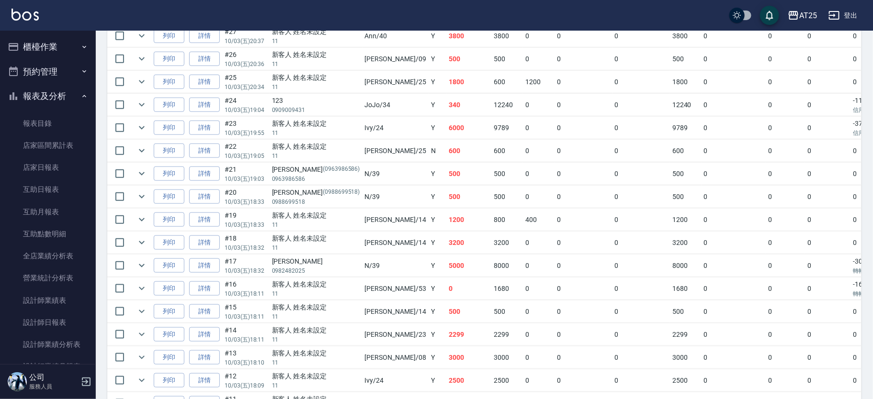
scroll to position [425, 0]
drag, startPoint x: 286, startPoint y: 354, endPoint x: 503, endPoint y: 353, distance: 217.4
click at [503, 353] on tr "列印 詳情 #13 10/03 (五) 18:10 新客人 姓名未設定 11 Tony /08 Y 3000 3000 0 0 0 3000 0 0 0 0 …" at bounding box center [575, 357] width 937 height 23
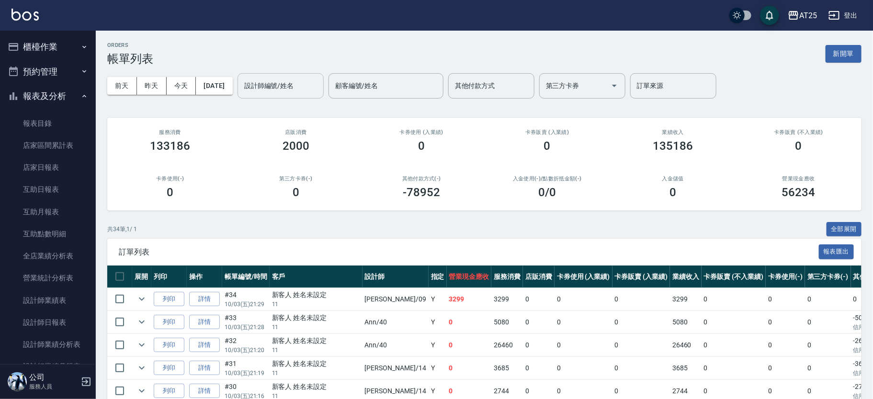
click at [294, 83] on input "設計師編號/姓名" at bounding box center [281, 86] width 78 height 17
type input "Emma-23"
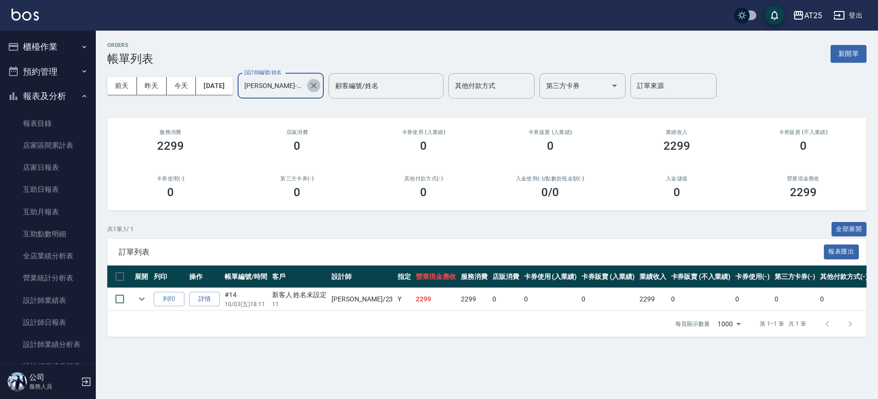
click at [318, 87] on icon "Clear" at bounding box center [314, 86] width 10 height 10
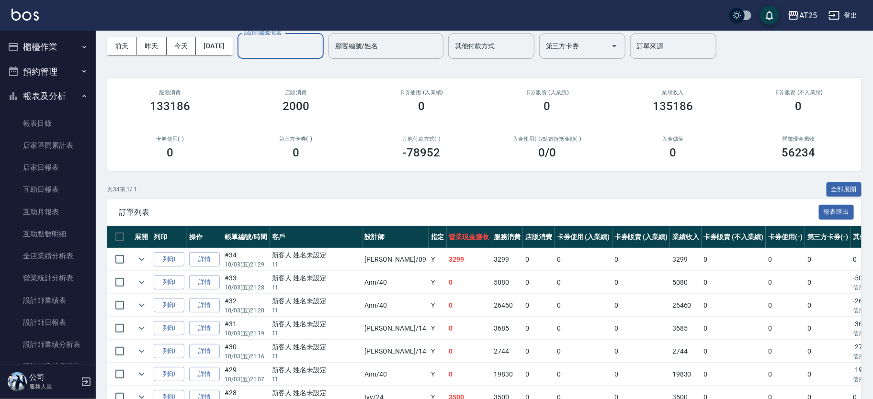
scroll to position [60, 0]
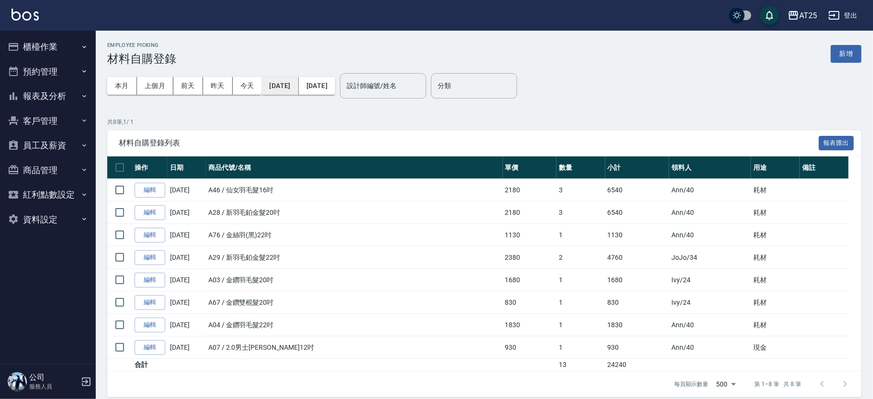
click at [291, 85] on button "[DATE]" at bounding box center [279, 86] width 37 height 18
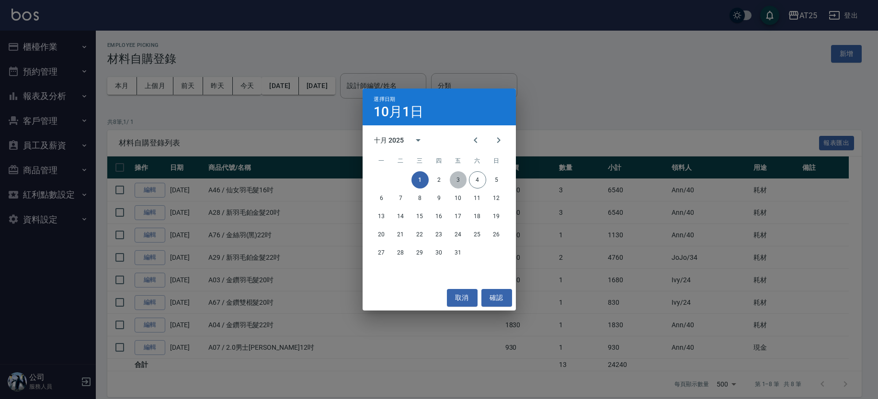
click at [459, 177] on button "3" at bounding box center [458, 179] width 17 height 17
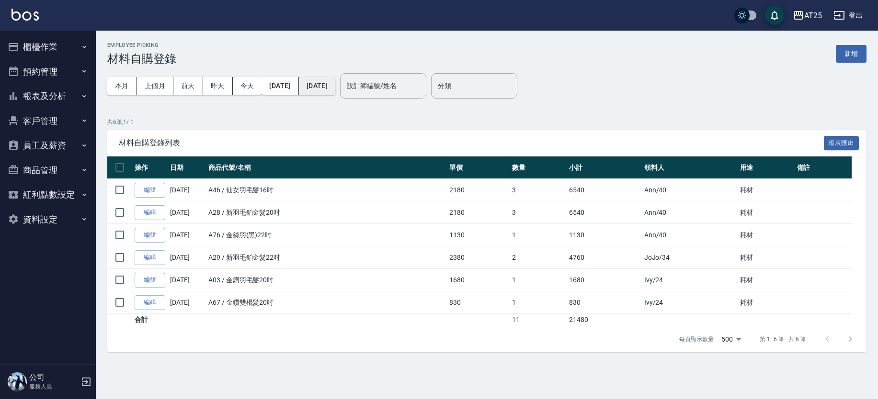
click at [335, 84] on button "[DATE]" at bounding box center [317, 86] width 36 height 18
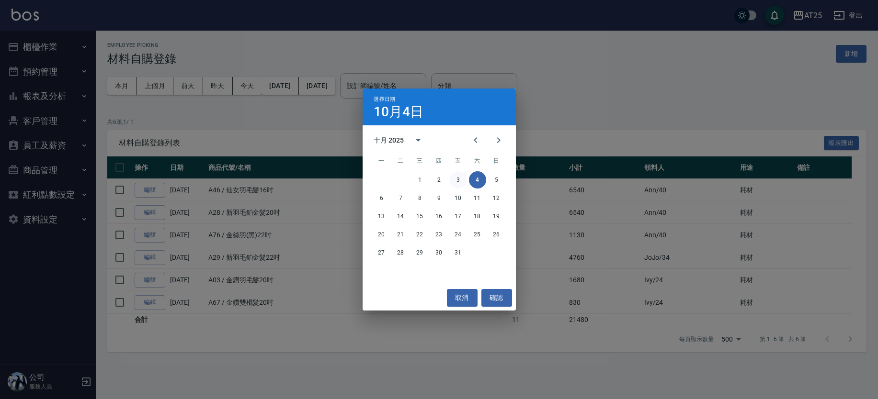
click at [455, 181] on button "3" at bounding box center [458, 179] width 17 height 17
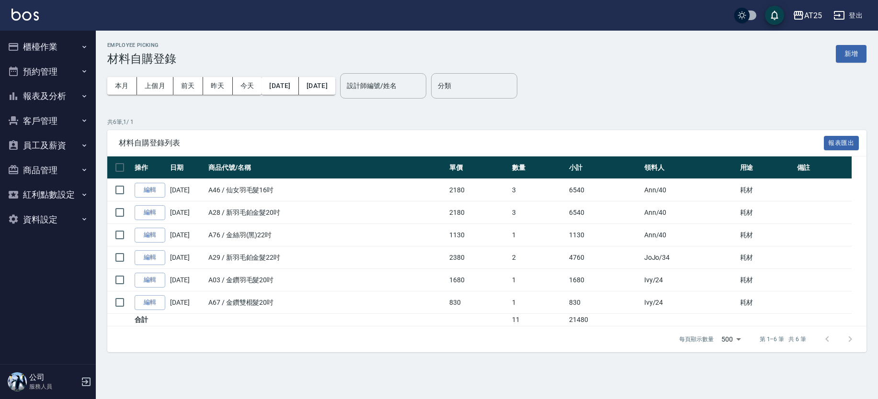
drag, startPoint x: 877, startPoint y: 162, endPoint x: 877, endPoint y: 176, distance: 13.4
click at [873, 176] on div "Employee Picking 材料自購登錄 新增 本月 上個月 前天 昨天 今天 2025/10/03 2025/10/03 設計師編號/姓名 設計師編號…" at bounding box center [487, 197] width 782 height 333
click at [298, 85] on button "[DATE]" at bounding box center [279, 86] width 37 height 18
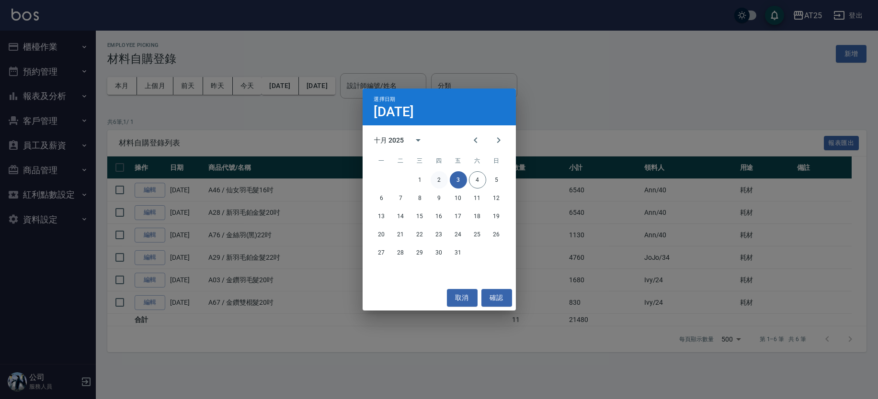
click at [442, 175] on button "2" at bounding box center [439, 179] width 17 height 17
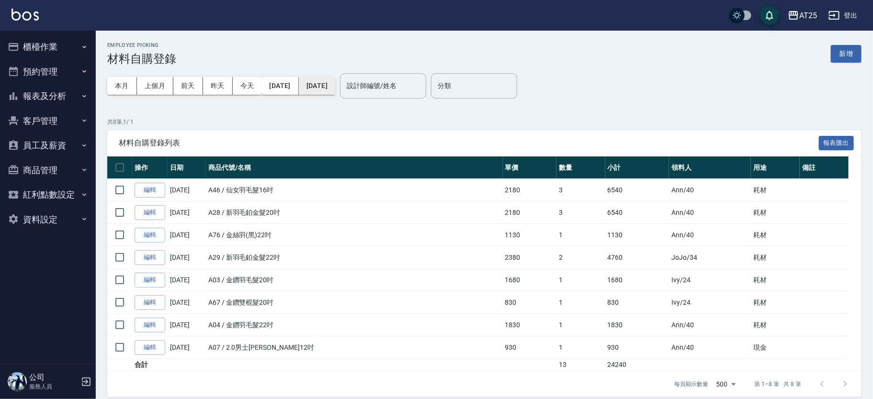
click at [335, 77] on button "[DATE]" at bounding box center [317, 86] width 36 height 18
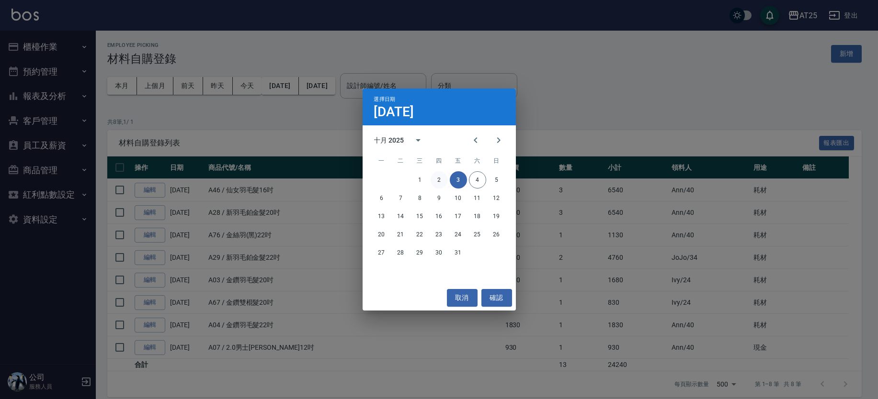
click at [435, 177] on button "2" at bounding box center [439, 179] width 17 height 17
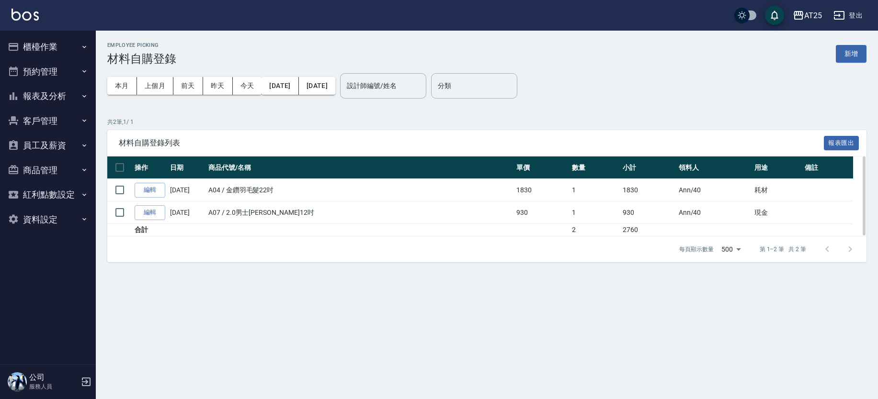
drag, startPoint x: 340, startPoint y: 194, endPoint x: 604, endPoint y: 187, distance: 264.9
click at [602, 186] on tr "編輯 10/02/2025 A04 / 金鑽羽毛髮22吋 1830 1 1830 Ann /40 耗材" at bounding box center [486, 190] width 759 height 23
click at [620, 187] on td "1830" at bounding box center [648, 190] width 56 height 23
click at [580, 212] on td "1" at bounding box center [594, 213] width 51 height 23
click at [420, 209] on td "A07 / 2.0男士金絲羽12吋" at bounding box center [360, 213] width 308 height 23
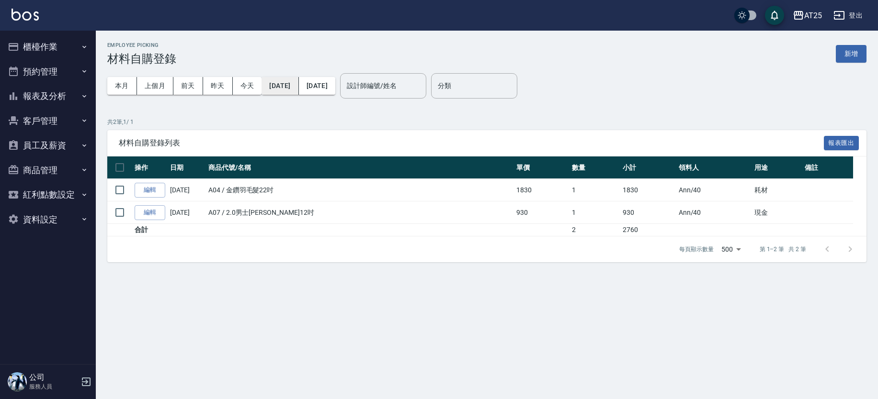
click at [289, 84] on button "[DATE]" at bounding box center [279, 86] width 37 height 18
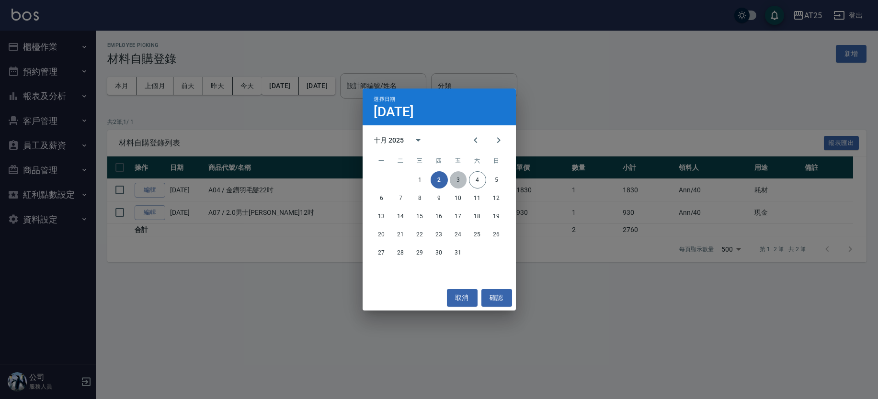
click at [460, 176] on button "3" at bounding box center [458, 179] width 17 height 17
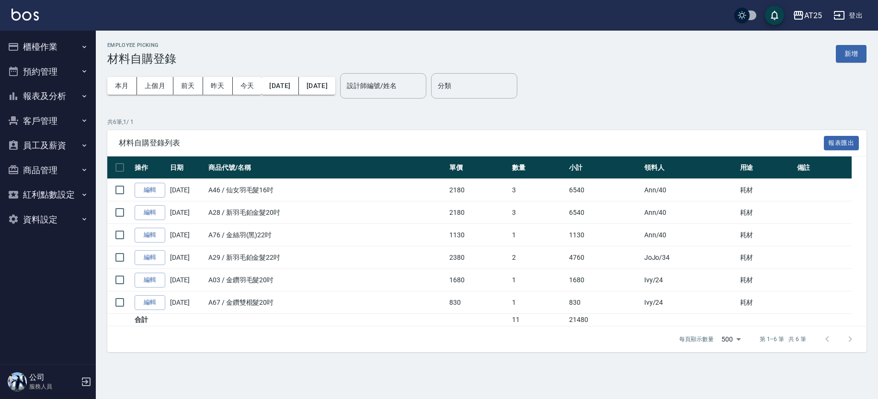
drag, startPoint x: 34, startPoint y: 50, endPoint x: 67, endPoint y: 108, distance: 66.7
click at [35, 50] on button "櫃檯作業" at bounding box center [48, 46] width 88 height 25
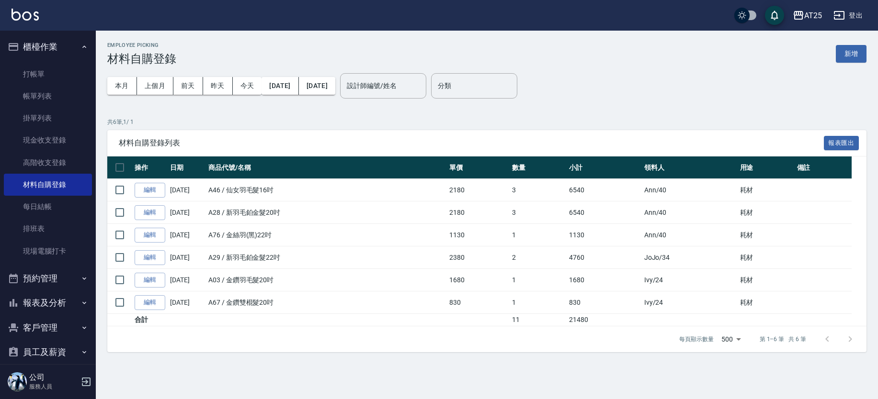
click at [72, 42] on button "櫃檯作業" at bounding box center [48, 46] width 88 height 25
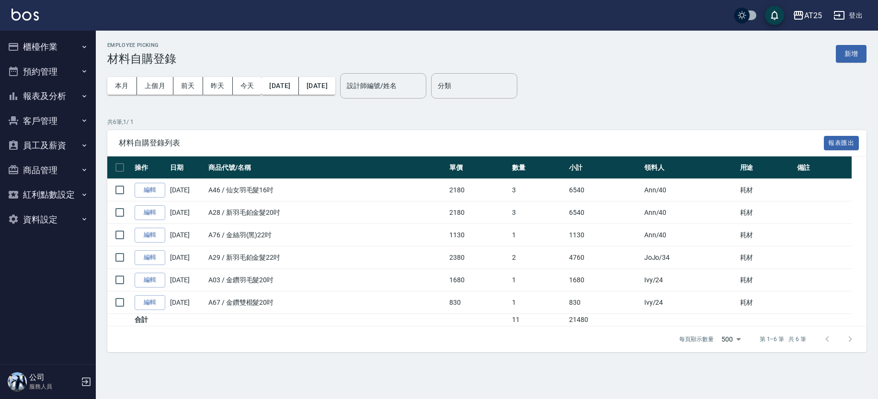
click at [69, 97] on button "報表及分析" at bounding box center [48, 96] width 88 height 25
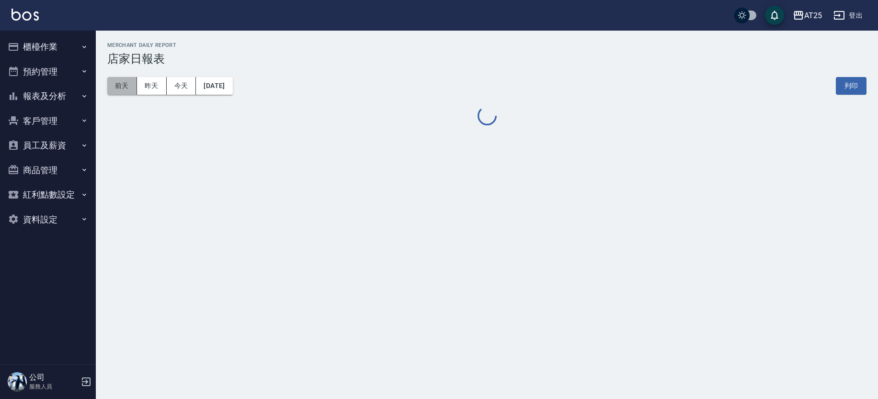
click at [122, 87] on button "前天" at bounding box center [122, 86] width 30 height 18
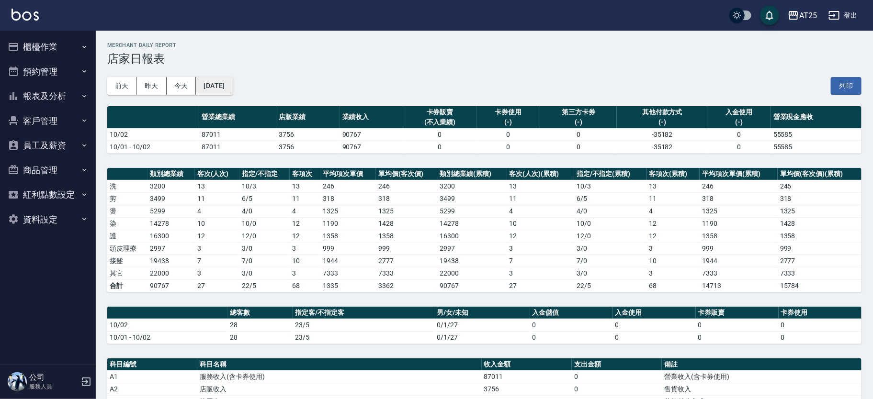
click at [229, 79] on button "[DATE]" at bounding box center [214, 86] width 36 height 18
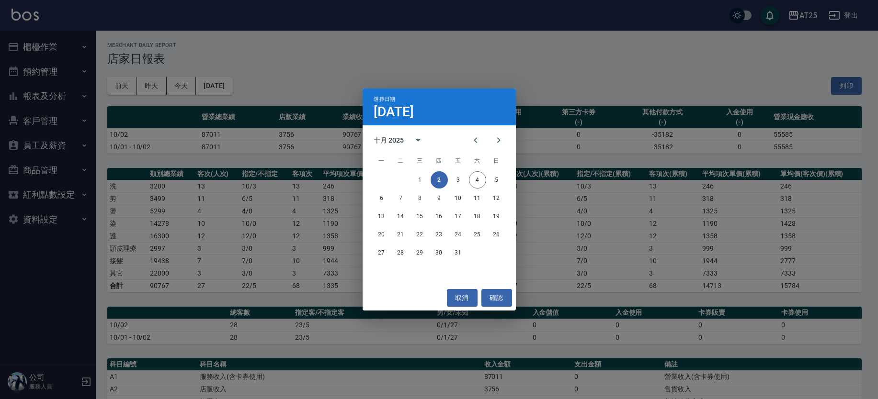
click at [438, 178] on button "2" at bounding box center [439, 179] width 17 height 17
click at [424, 175] on button "1" at bounding box center [419, 179] width 17 height 17
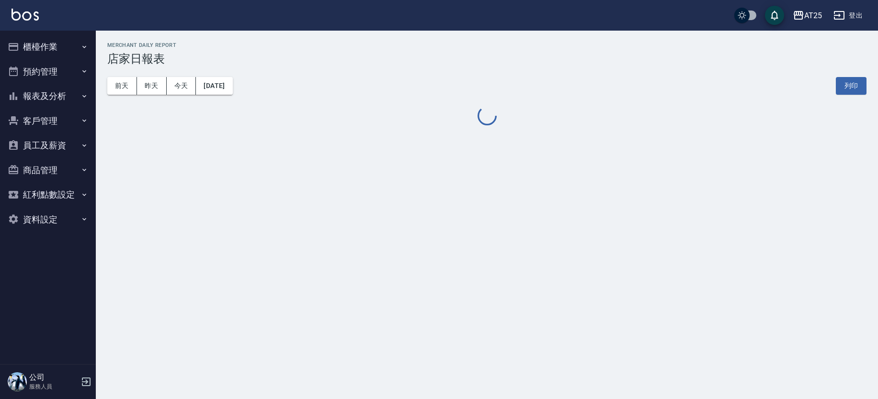
drag, startPoint x: 877, startPoint y: 115, endPoint x: 877, endPoint y: 150, distance: 35.4
click at [877, 150] on div "AT25 2025-10-01 店家日報表 列印時間： 2025-10-04-12:22 Merchant Daily Report 店家日報表 前天 昨天 …" at bounding box center [439, 199] width 878 height 399
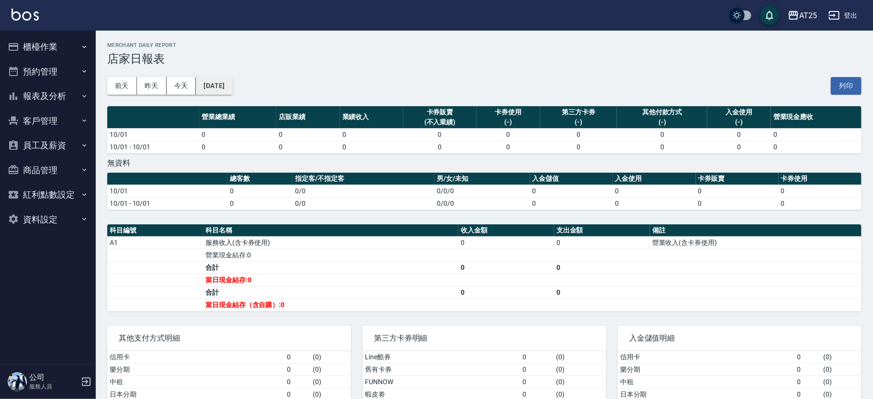
click at [230, 81] on button "[DATE]" at bounding box center [214, 86] width 36 height 18
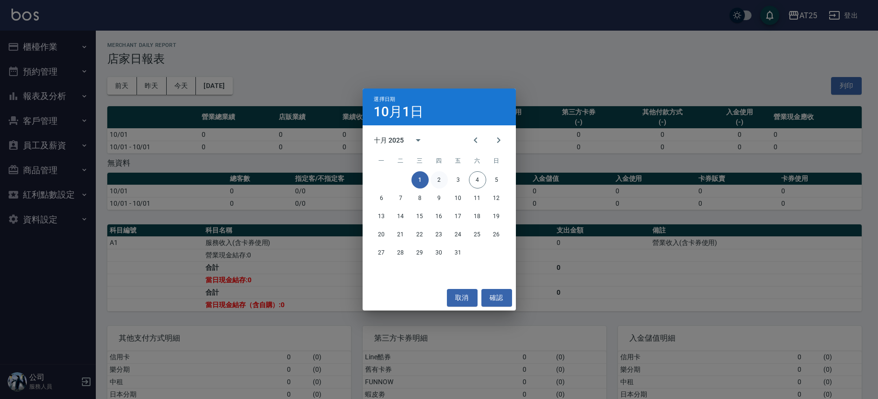
click at [443, 181] on button "2" at bounding box center [439, 179] width 17 height 17
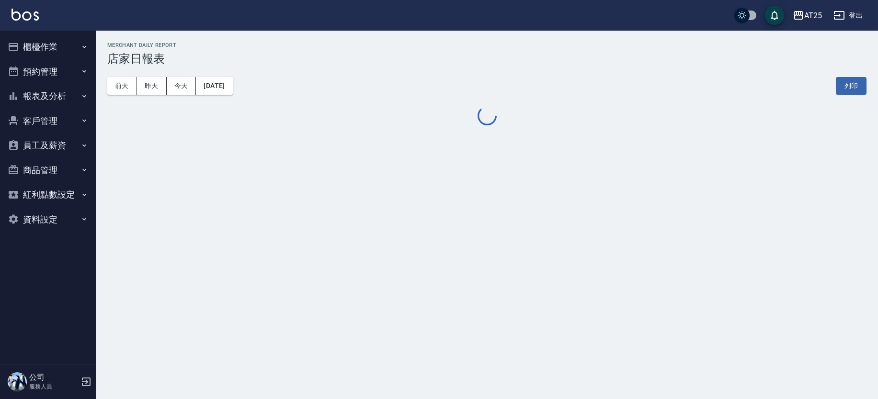
drag, startPoint x: 876, startPoint y: 142, endPoint x: 876, endPoint y: 170, distance: 28.3
click at [876, 171] on div "AT25 2025-10-02 店家日報表 列印時間： 2025-10-04-12:22 Merchant Daily Report 店家日報表 前天 昨天 …" at bounding box center [439, 199] width 878 height 399
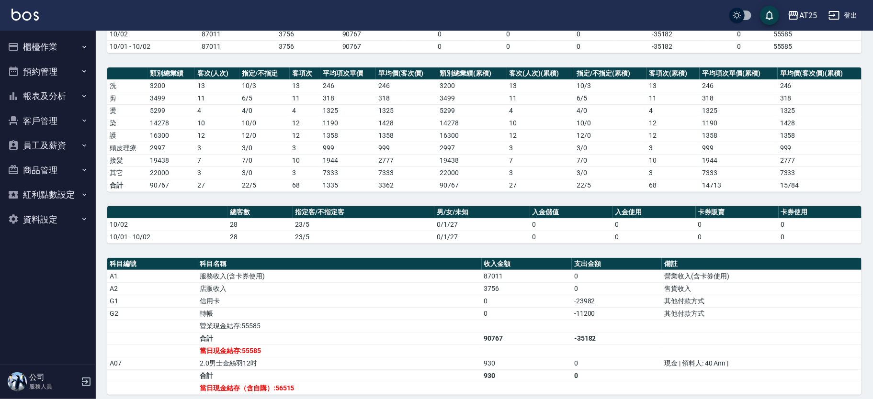
scroll to position [99, 0]
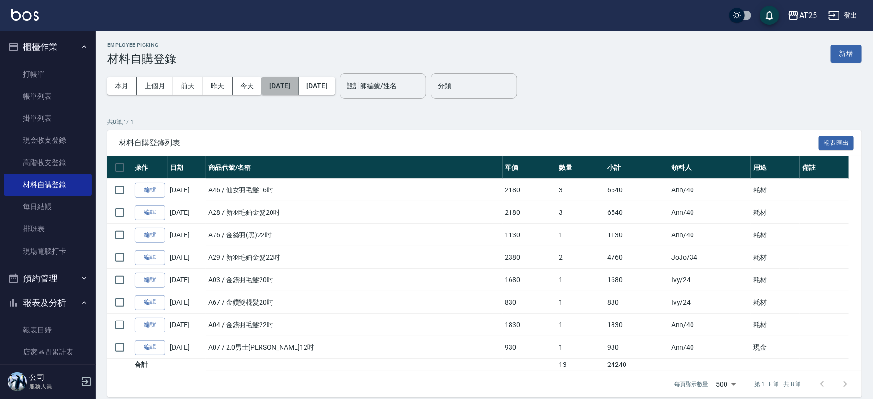
click at [298, 88] on button "[DATE]" at bounding box center [279, 86] width 37 height 18
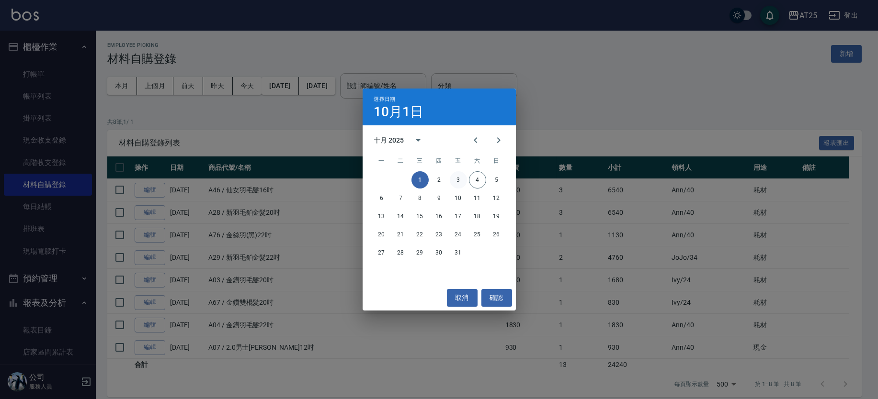
click at [461, 177] on button "3" at bounding box center [458, 179] width 17 height 17
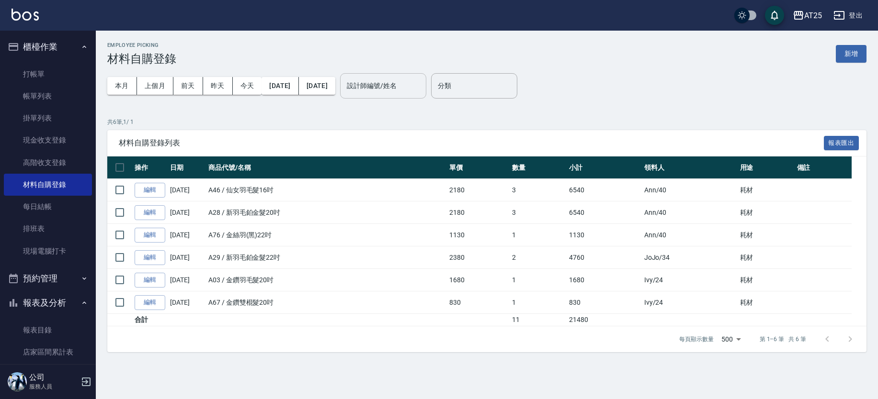
click at [335, 91] on button "[DATE]" at bounding box center [317, 86] width 36 height 18
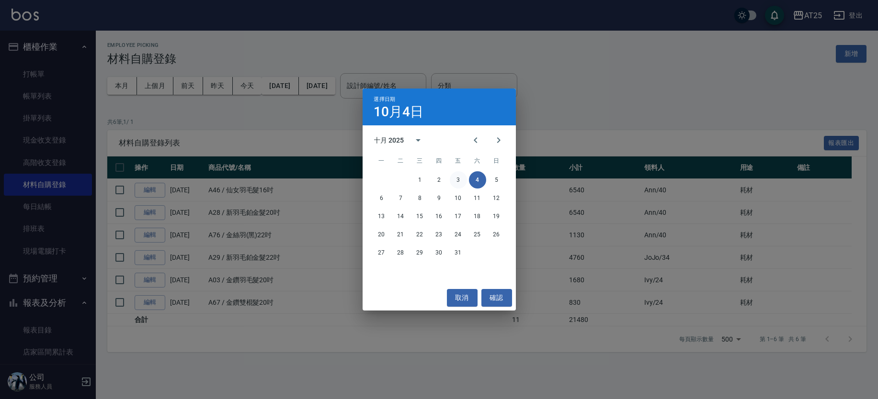
click at [456, 182] on button "3" at bounding box center [458, 179] width 17 height 17
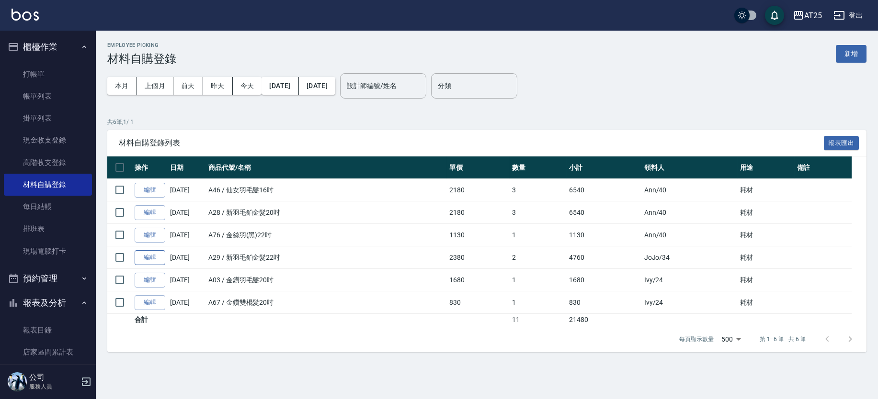
drag, startPoint x: 120, startPoint y: 255, endPoint x: 139, endPoint y: 255, distance: 19.2
click at [120, 255] on input "checkbox" at bounding box center [120, 258] width 20 height 20
checkbox input "true"
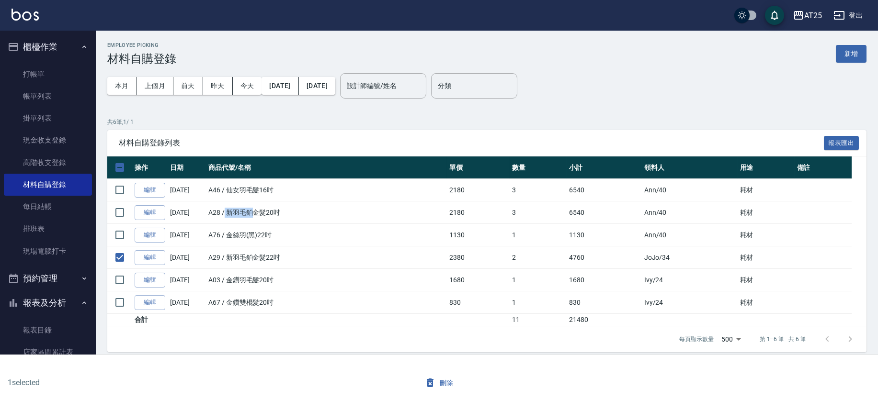
drag, startPoint x: 227, startPoint y: 210, endPoint x: 278, endPoint y: 214, distance: 50.9
click at [276, 214] on td "A28 / 新羽毛鉑金髮20吋" at bounding box center [326, 213] width 241 height 23
drag, startPoint x: 234, startPoint y: 279, endPoint x: 277, endPoint y: 283, distance: 43.3
click at [260, 282] on td "A03 / 金鑽羽毛髮20吋" at bounding box center [326, 280] width 241 height 23
click at [121, 275] on input "checkbox" at bounding box center [120, 280] width 20 height 20
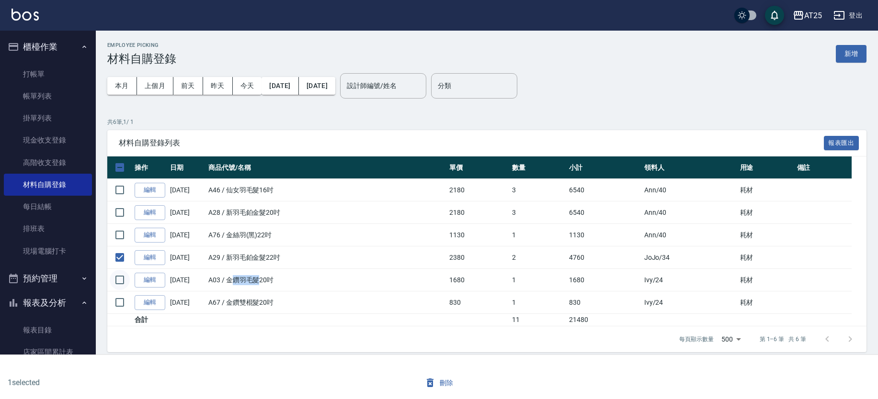
checkbox input "true"
click at [123, 301] on input "checkbox" at bounding box center [120, 303] width 20 height 20
checkbox input "true"
click at [316, 183] on td "A46 / 仙女羽毛髮16吋" at bounding box center [326, 190] width 241 height 23
click at [120, 208] on input "checkbox" at bounding box center [120, 213] width 20 height 20
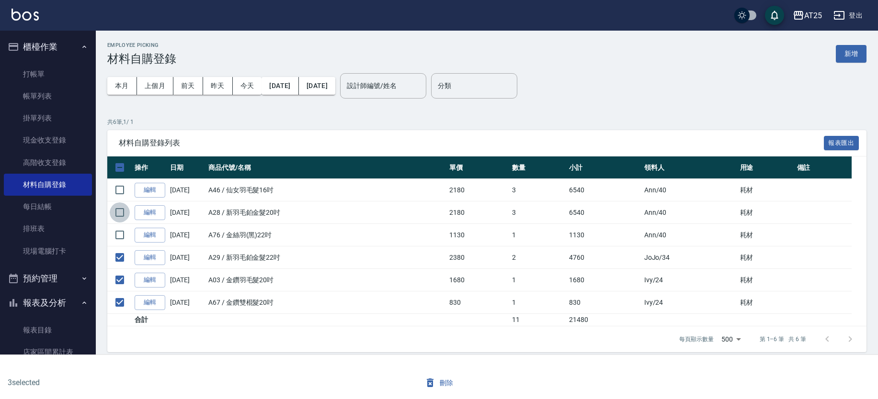
checkbox input "true"
click at [120, 233] on input "checkbox" at bounding box center [120, 235] width 20 height 20
click at [110, 225] on input "checkbox" at bounding box center [120, 235] width 20 height 20
checkbox input "false"
drag, startPoint x: 212, startPoint y: 196, endPoint x: 351, endPoint y: 192, distance: 138.5
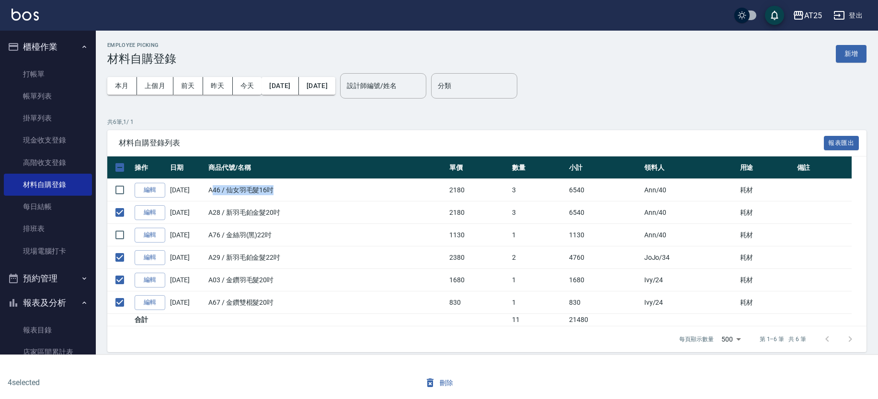
click at [351, 192] on td "A46 / 仙女羽毛髮16吋" at bounding box center [326, 190] width 241 height 23
click at [351, 190] on td "A46 / 仙女羽毛髮16吋" at bounding box center [326, 190] width 241 height 23
click at [124, 191] on input "checkbox" at bounding box center [120, 190] width 20 height 20
click at [110, 180] on input "checkbox" at bounding box center [120, 190] width 20 height 20
click at [125, 192] on input "checkbox" at bounding box center [120, 190] width 20 height 20
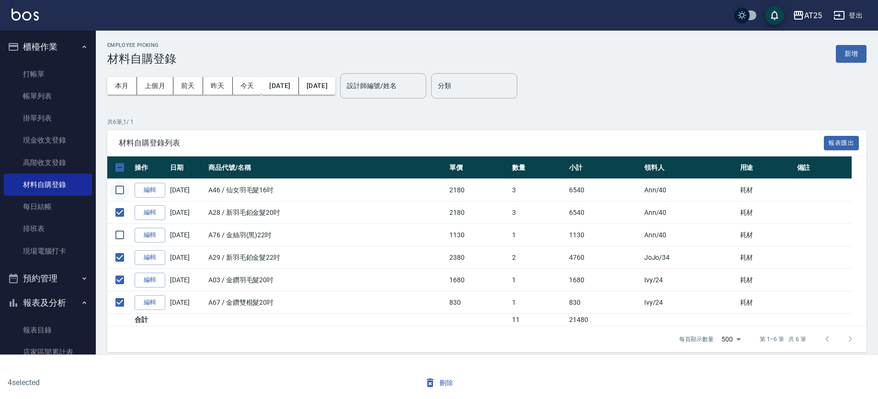
checkbox input "true"
click at [117, 233] on input "checkbox" at bounding box center [120, 235] width 20 height 20
checkbox input "true"
click at [69, 49] on button "櫃檯作業" at bounding box center [48, 46] width 88 height 25
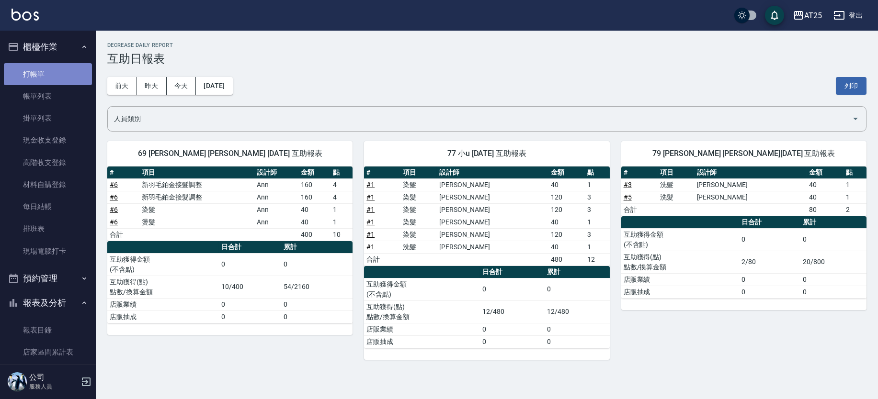
click at [51, 71] on link "打帳單" at bounding box center [48, 74] width 88 height 22
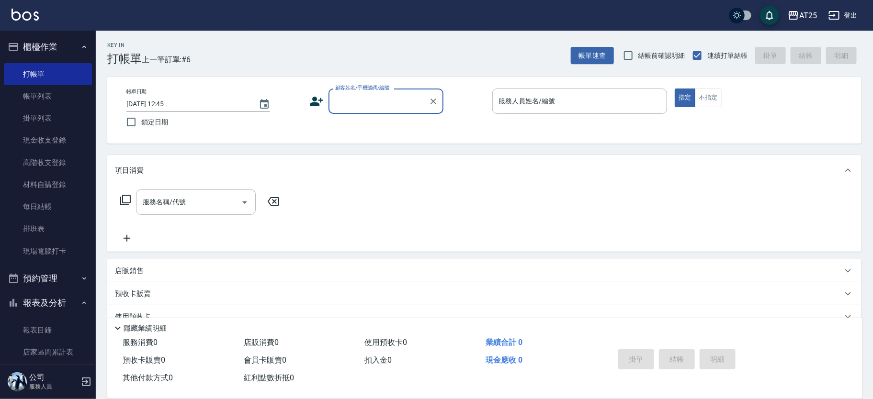
click at [354, 103] on input "顧客姓名/手機號碼/編號" at bounding box center [379, 101] width 92 height 17
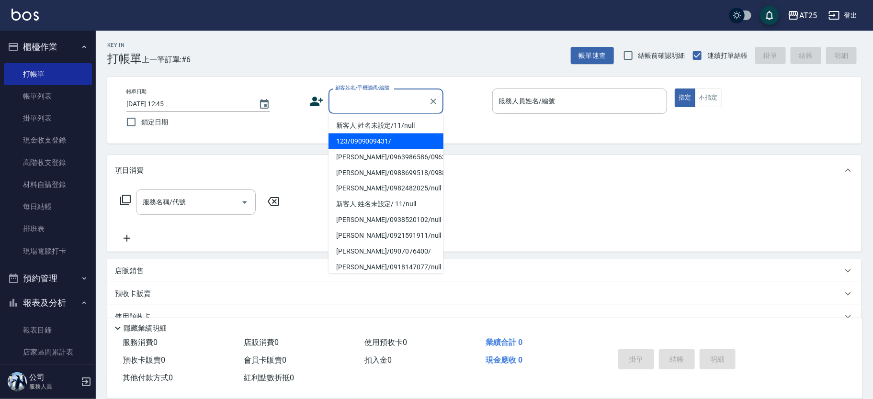
click at [395, 129] on li "新客人 姓名未設定/11/null" at bounding box center [386, 126] width 115 height 16
type input "新客人 姓名未設定/11/null"
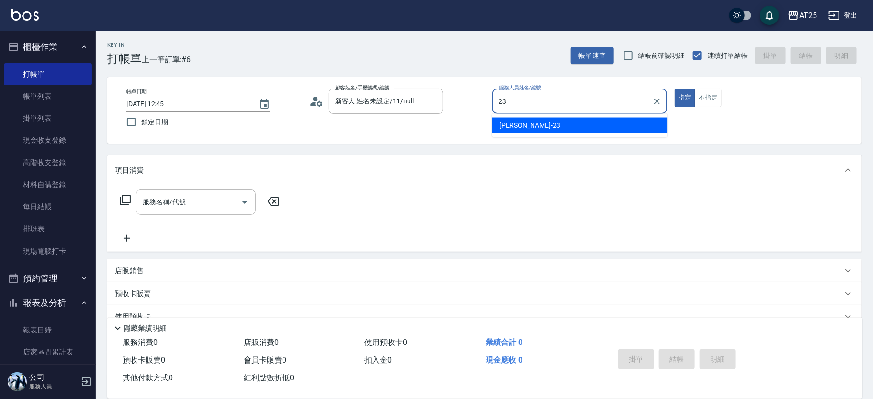
type input "[PERSON_NAME]-23"
type button "true"
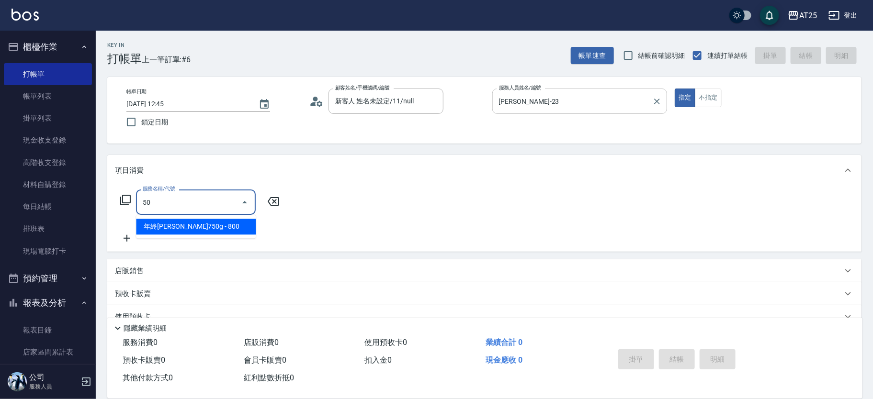
type input "501"
type input "100"
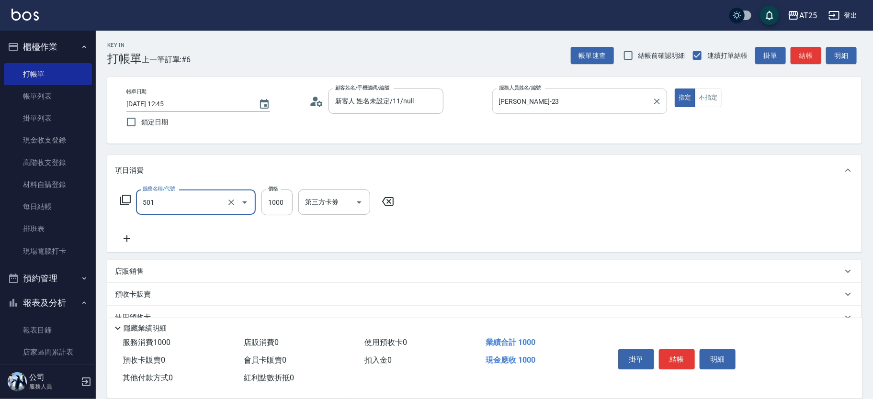
type input "染髮(501)"
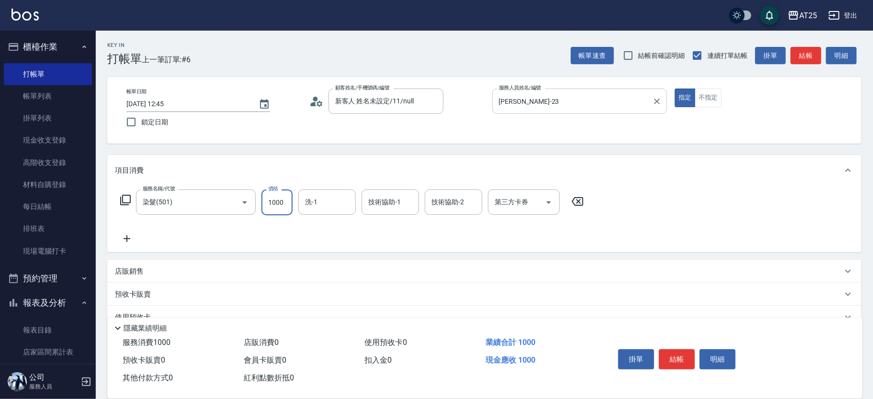
type input "0"
type input "350"
type input "3500"
type input "[PERSON_NAME]-61"
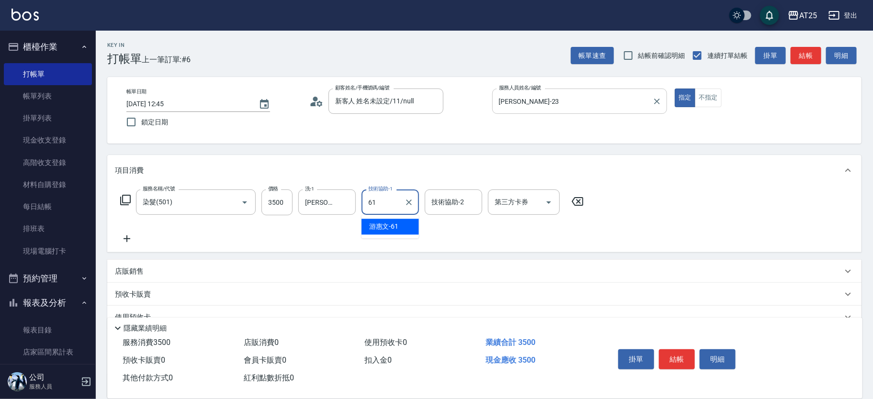
type input "[PERSON_NAME]-61"
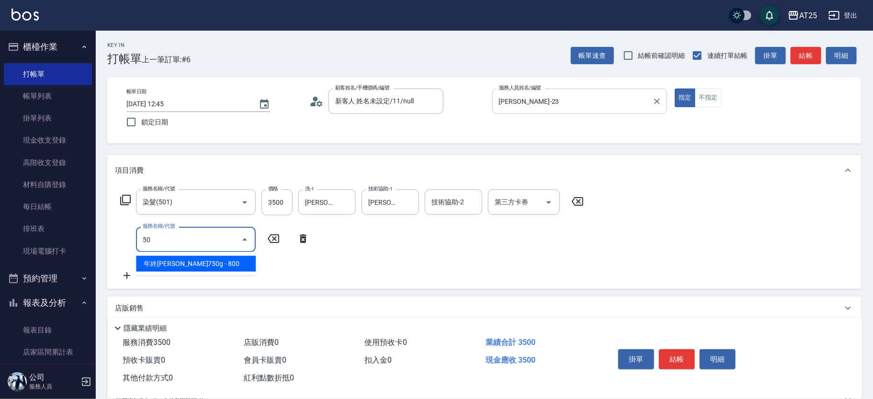
type input "502"
type input "400"
type input "漂髮(502)"
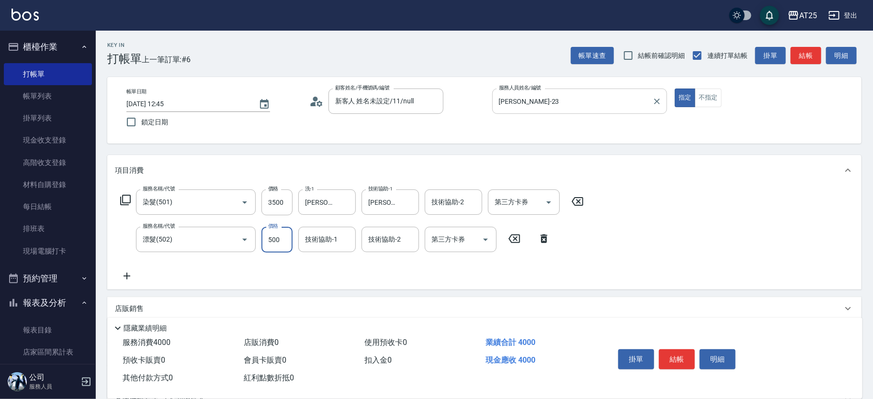
type input "350"
type input "0"
type input "1"
type input "[PERSON_NAME]-61"
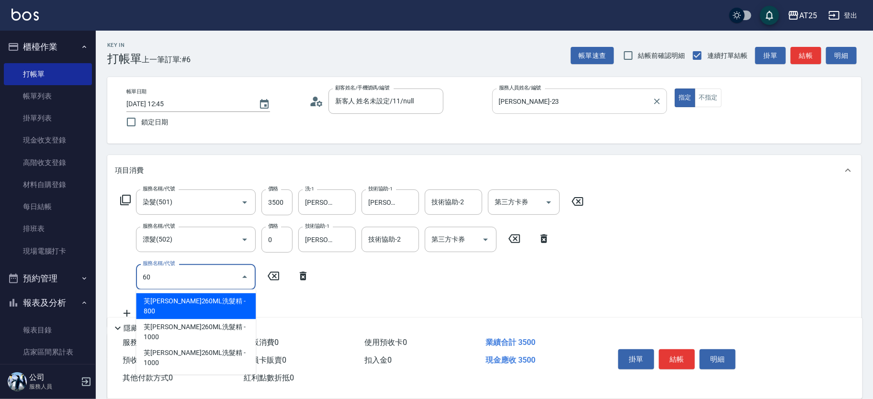
type input "601"
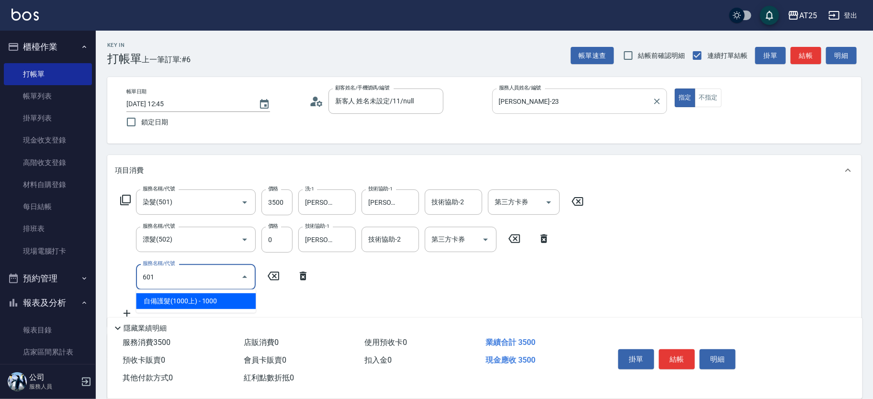
type input "450"
type input "自備護髮(1000上)(601)"
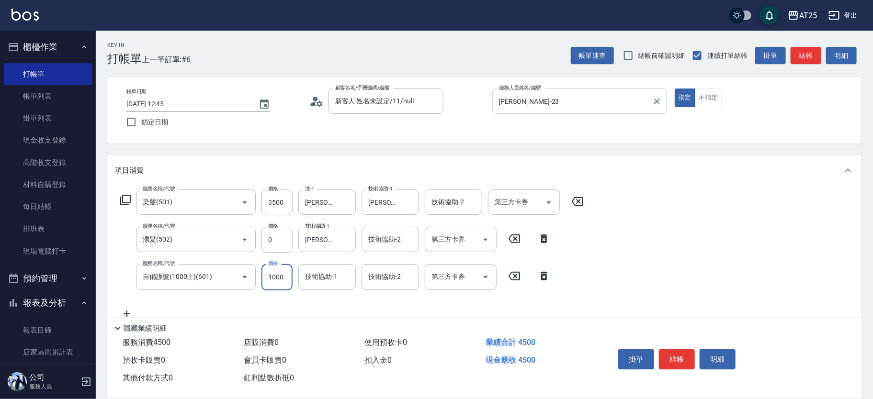
type input "2"
type input "350"
type input "220"
type input "570"
type input "2200"
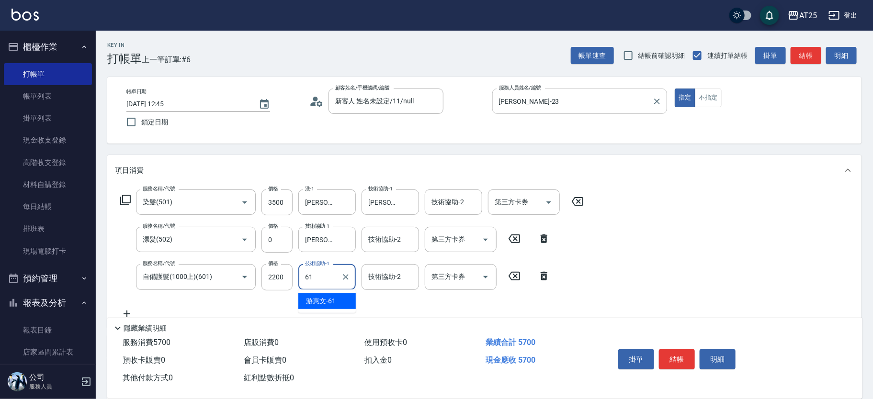
type input "[PERSON_NAME]-61"
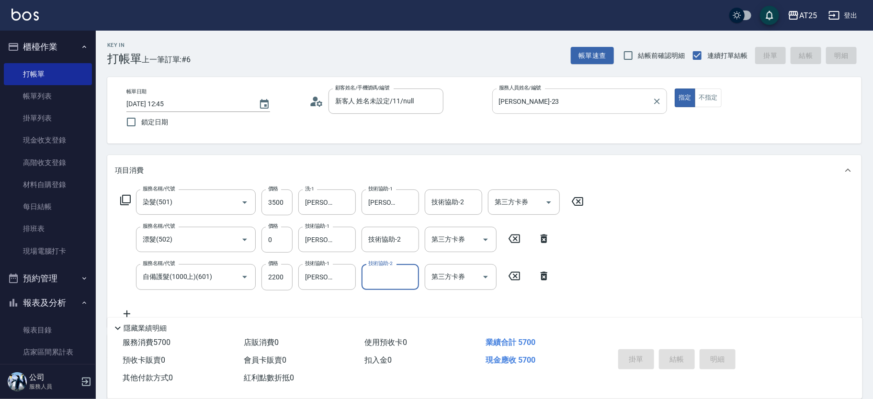
type input "[DATE] 12:53"
type input "0"
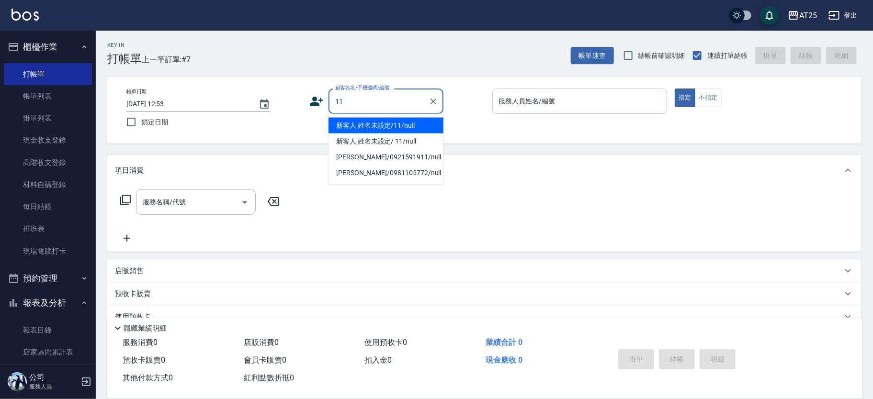
type input "新客人 姓名未設定/11/null"
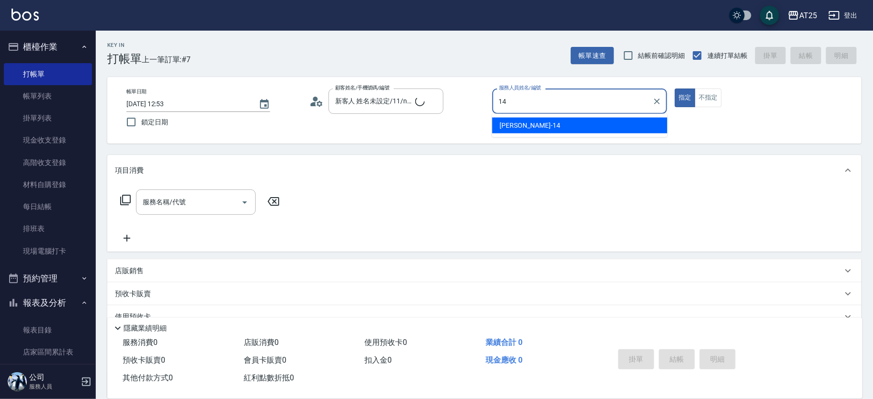
type input "[PERSON_NAME]-14"
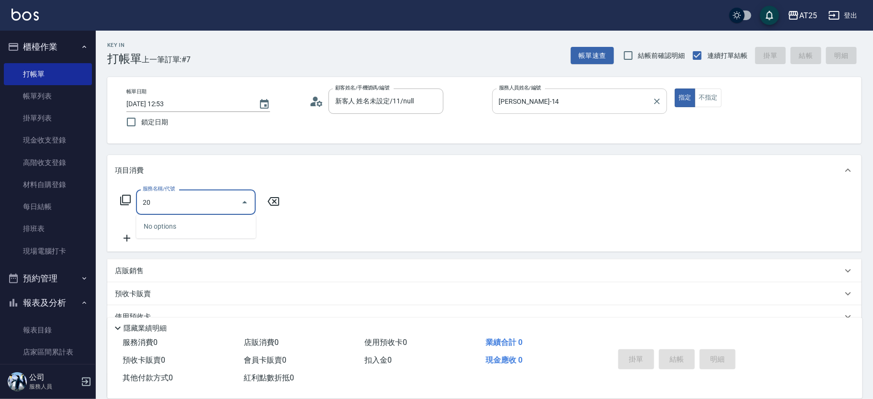
type input "201"
type input "30"
type input "洗髮(201)"
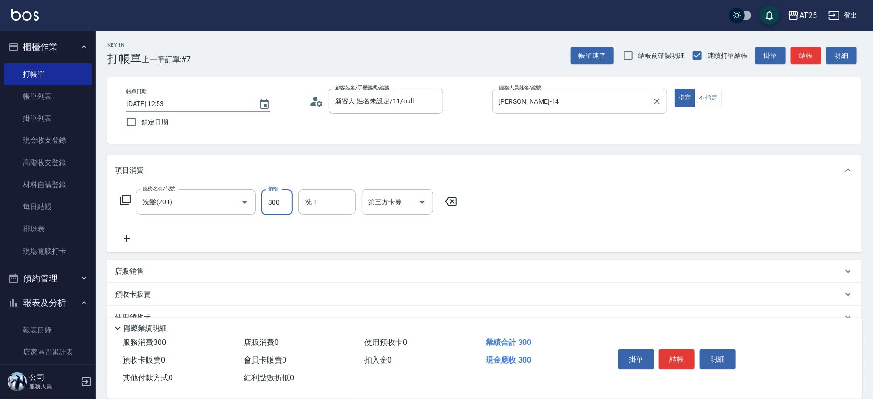
type input "0"
type input "40"
type input "400"
type input "[PERSON_NAME]-79"
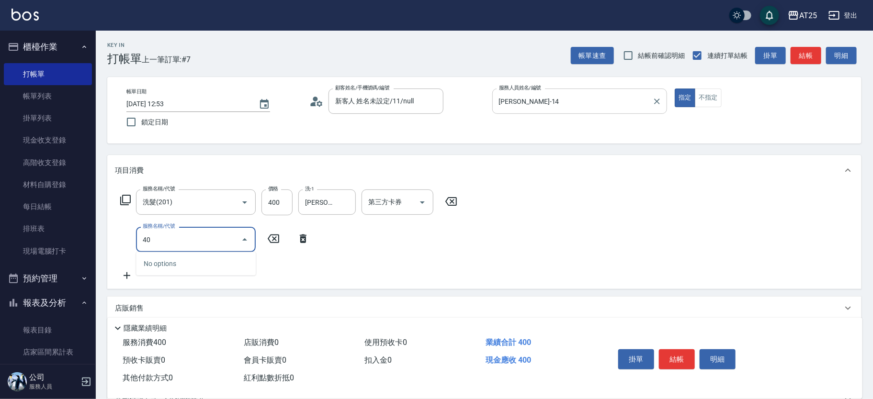
type input "401"
type input "70"
type input "剪髮(401)"
type input "40"
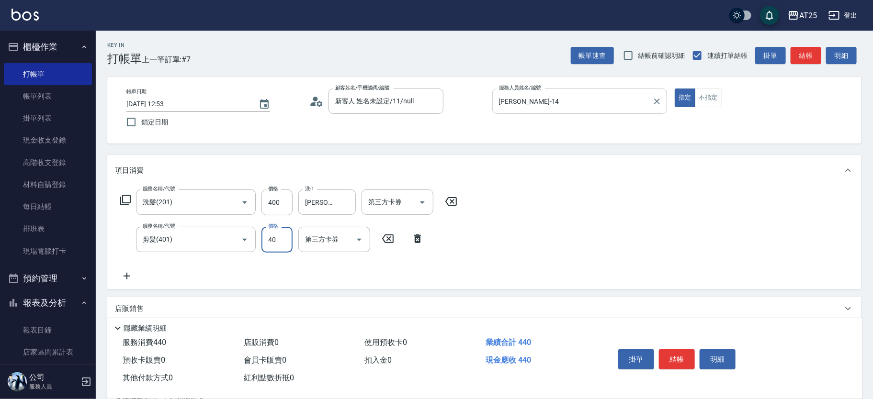
type input "80"
type input "400"
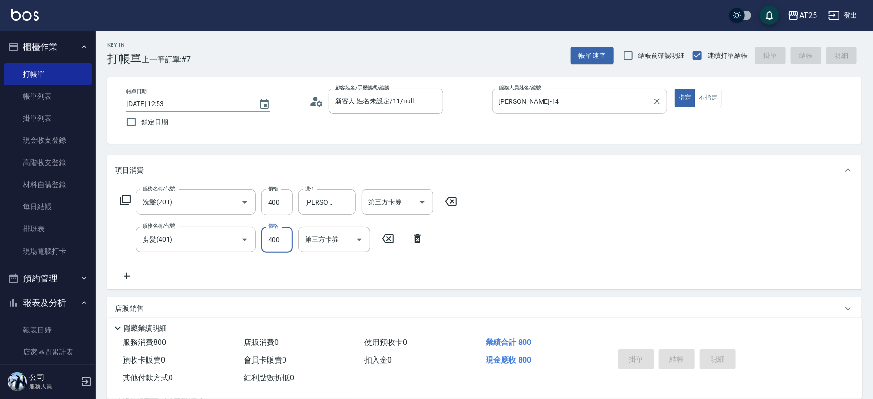
type input "0"
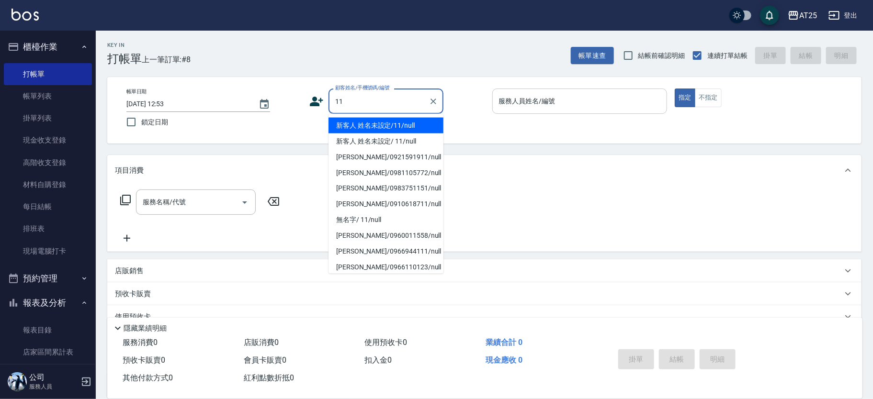
type input "新客人 姓名未設定/11/null"
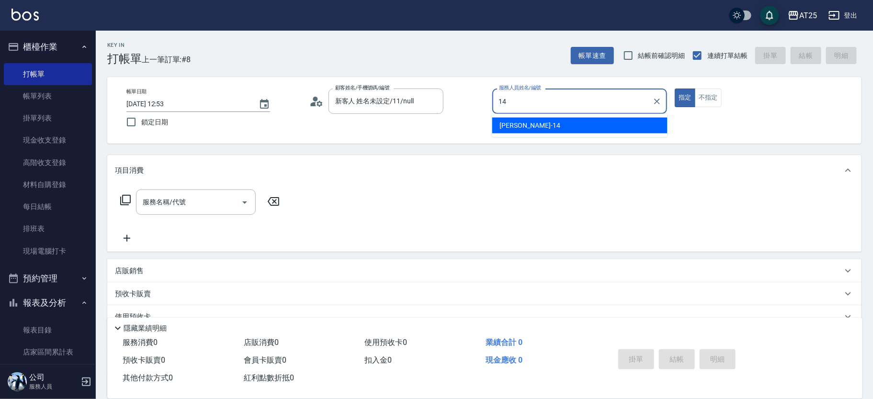
type input "[PERSON_NAME]-14"
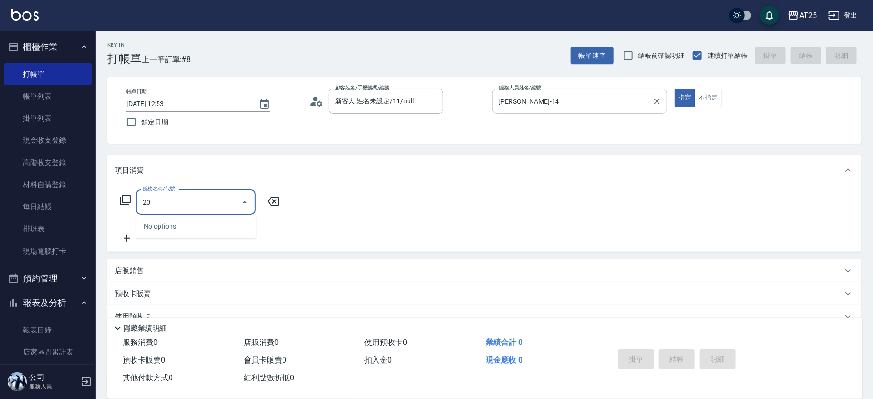
type input "201"
type input "30"
type input "洗髮(201)"
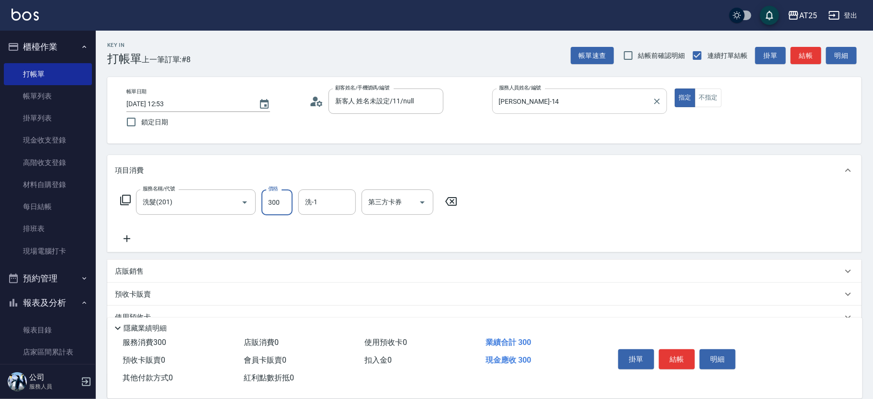
type input "4"
type input "0"
type input "40"
type input "400"
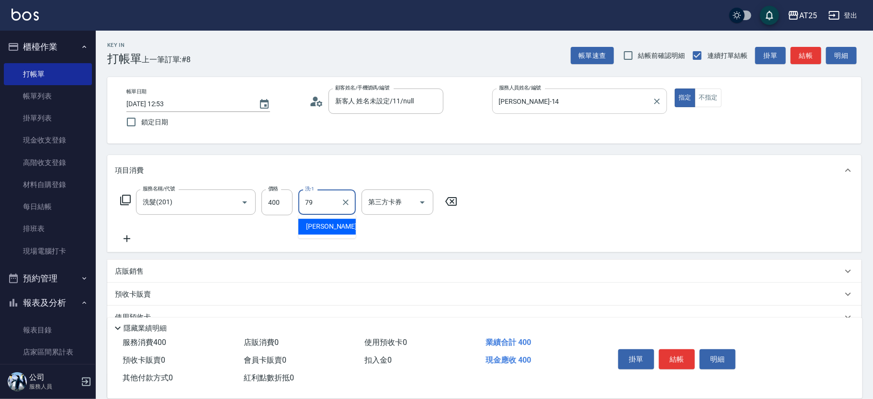
type input "[PERSON_NAME]-79"
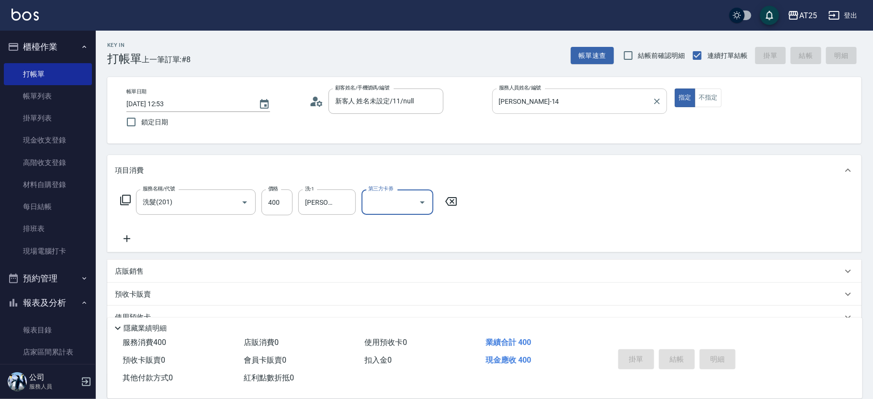
type input "0"
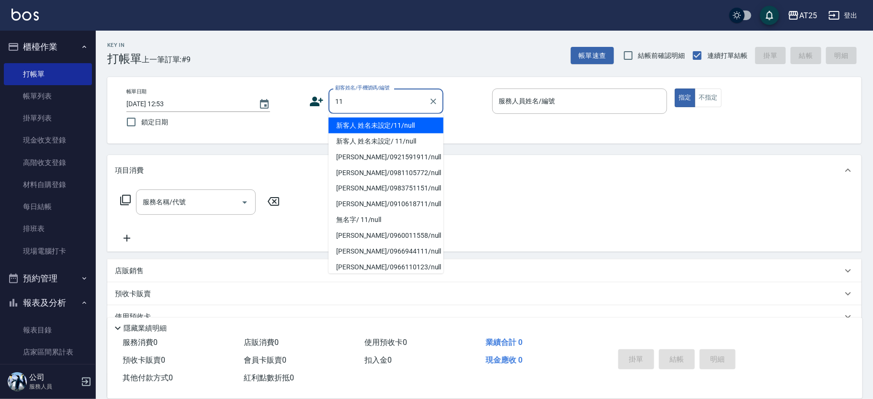
type input "新客人 姓名未設定/11/null"
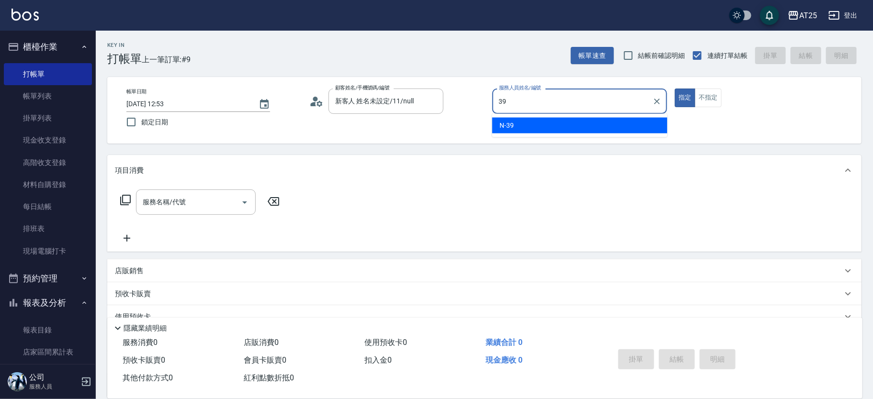
type input "N-39"
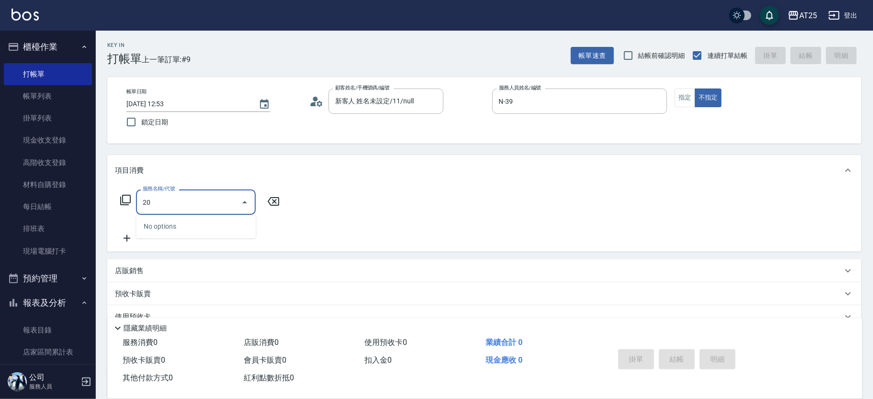
type input "2"
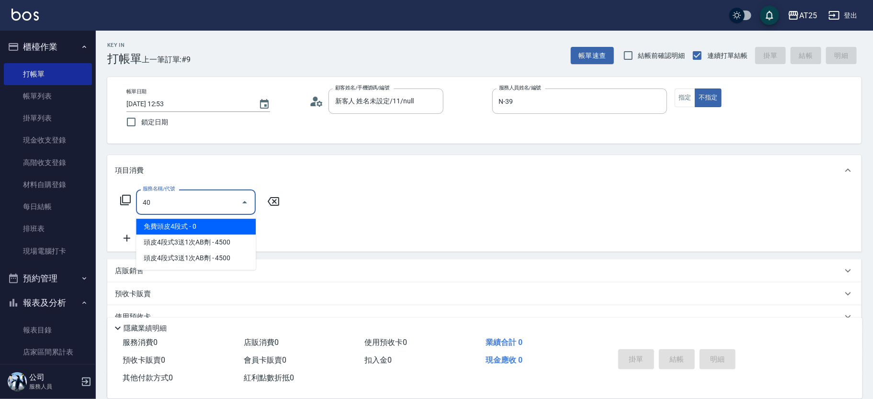
type input "401"
type input "30"
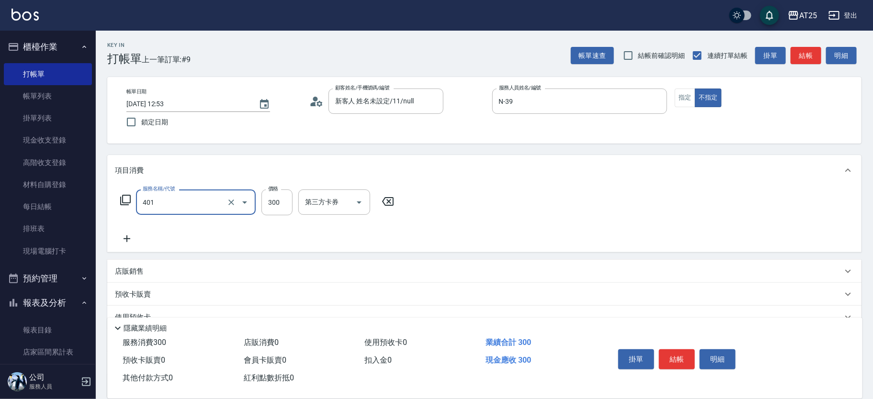
type input "剪髮(401)"
type input "0"
type input "40"
type input "400"
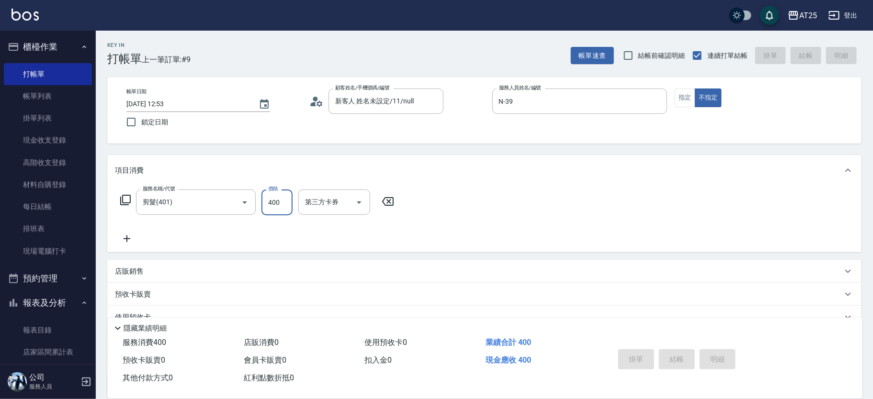
type input "[DATE] 12:54"
type input "0"
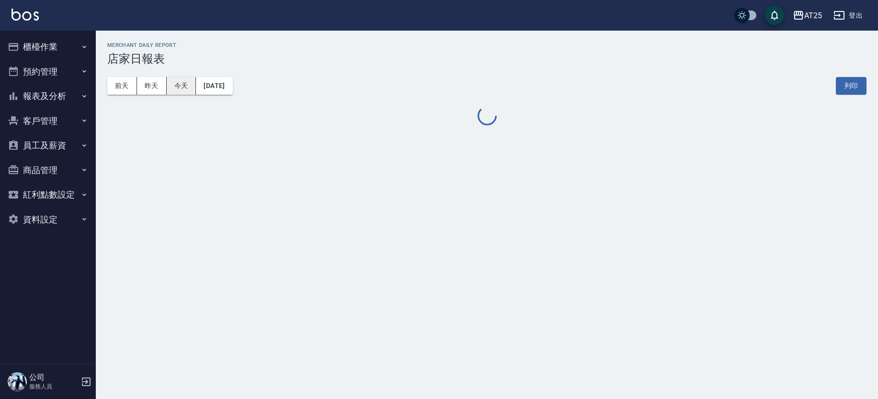
click at [154, 86] on button "昨天" at bounding box center [152, 86] width 30 height 18
click at [877, 103] on div "AT25 [DATE] 店家日報表 列印時間： [DATE][PHONE_NUMBER]:49 Merchant Daily Report 店家日報表 [DA…" at bounding box center [487, 85] width 782 height 108
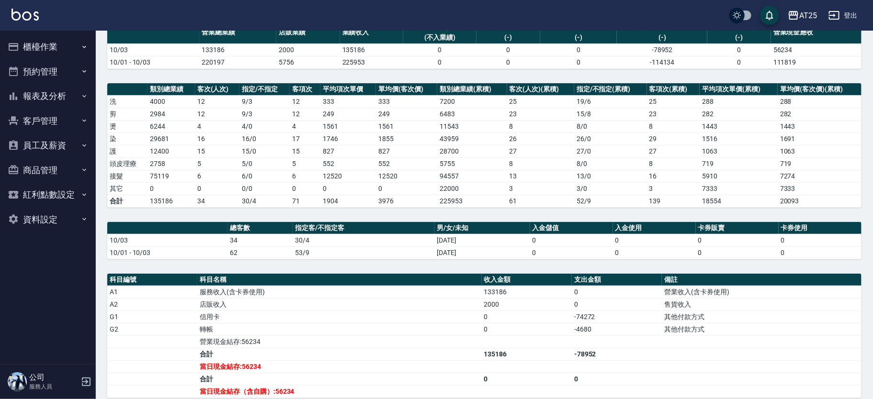
scroll to position [81, 0]
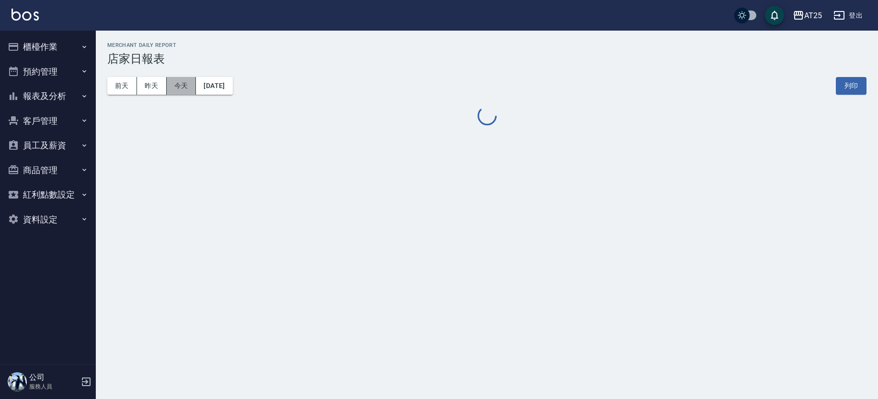
click at [189, 79] on button "今天" at bounding box center [182, 86] width 30 height 18
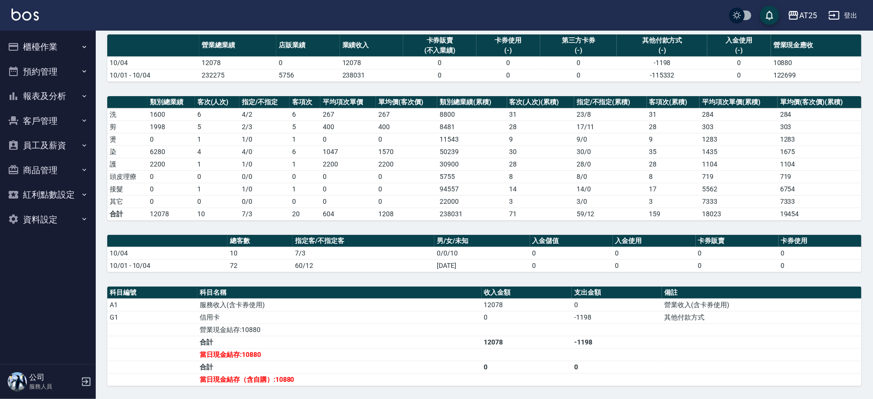
scroll to position [64, 0]
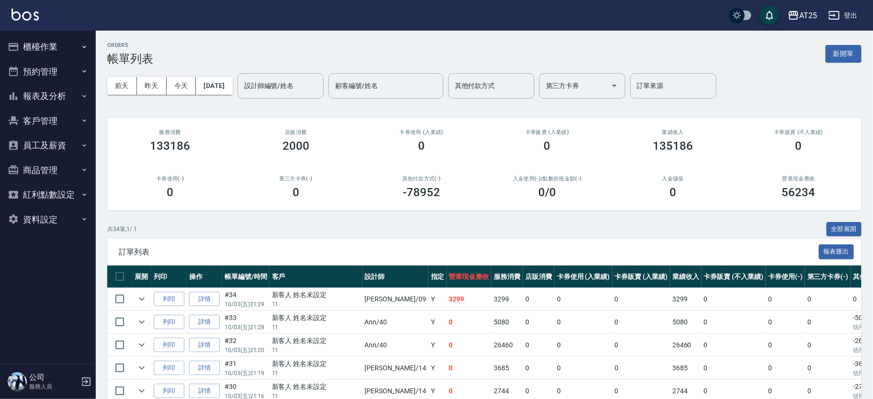
click at [79, 92] on button "報表及分析" at bounding box center [48, 96] width 88 height 25
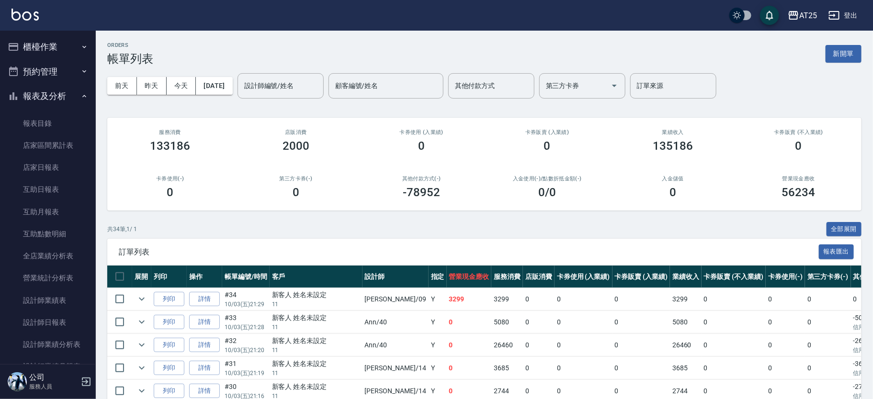
click at [90, 56] on nav "櫃檯作業 打帳單 帳單列表 掛單列表 現金收支登錄 高階收支登錄 材料自購登錄 每日結帳 排班表 現場電腦打卡 預約管理 預約管理 單日預約紀錄 單週預約紀錄…" at bounding box center [48, 198] width 96 height 334
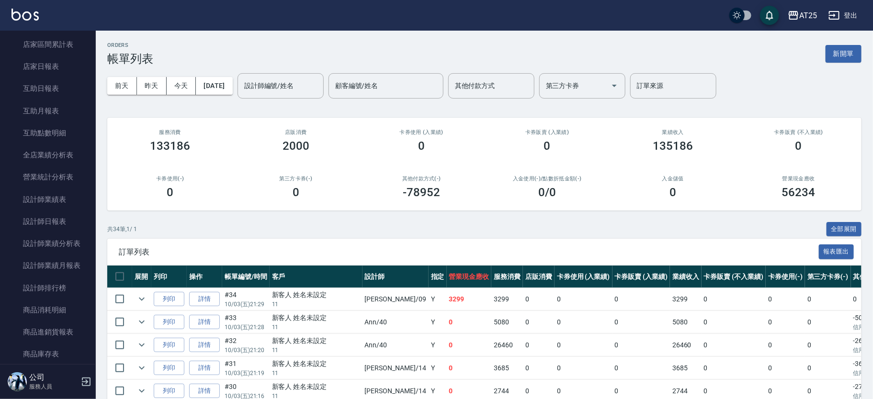
scroll to position [94, 0]
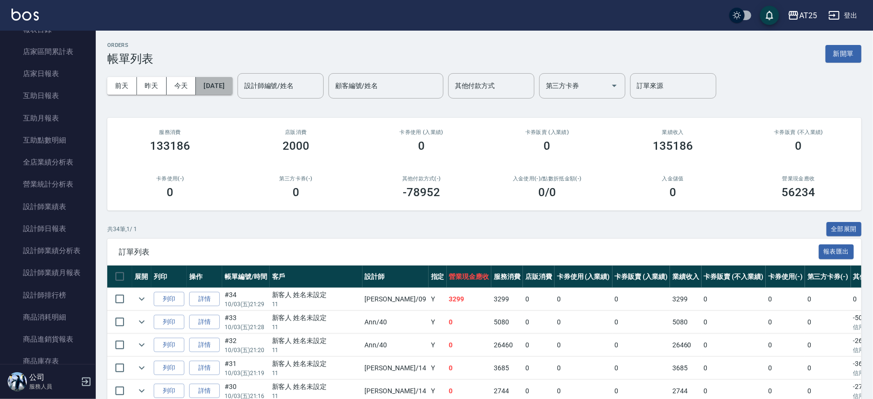
click at [225, 88] on button "[DATE]" at bounding box center [214, 86] width 36 height 18
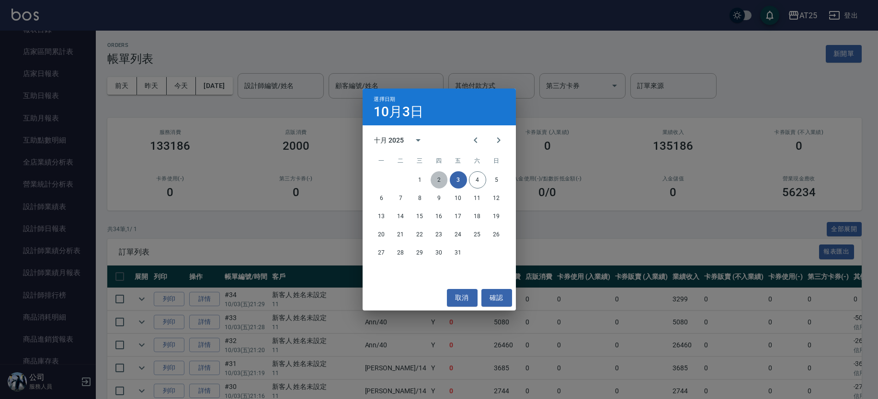
click at [438, 181] on button "2" at bounding box center [439, 179] width 17 height 17
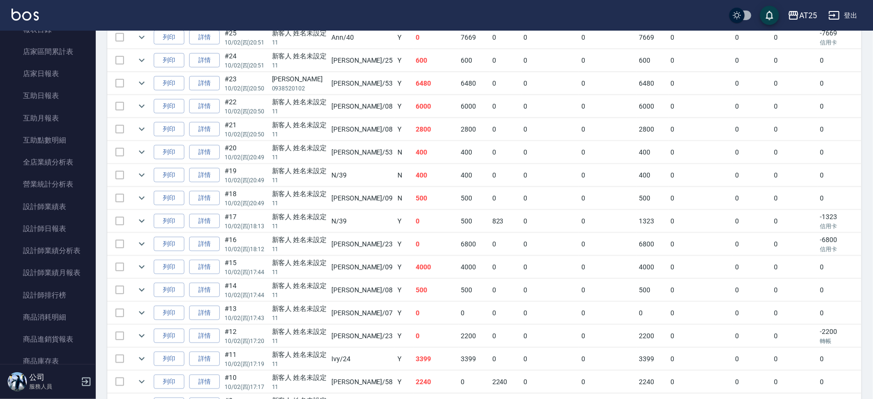
scroll to position [90, 0]
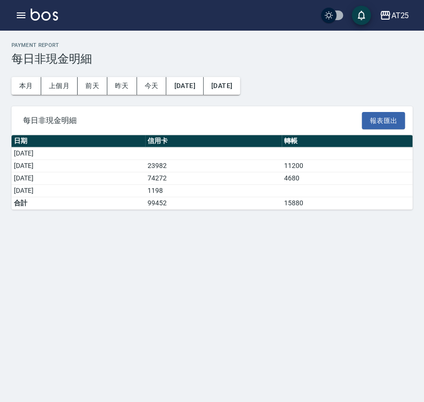
click at [315, 78] on div "Payment Report 每日非現金明細 本月 上個月 [DATE] [DATE] [DATE] [DATE] [DATE] 每日非現金明細 報表匯出 日…" at bounding box center [212, 126] width 424 height 191
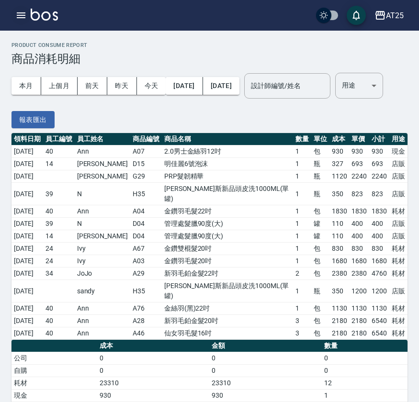
click at [25, 11] on icon "button" at bounding box center [20, 15] width 11 height 11
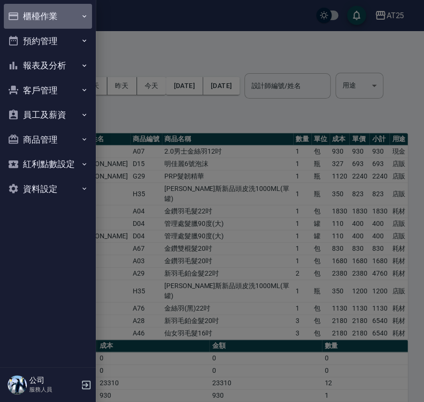
click at [46, 18] on button "櫃檯作業" at bounding box center [48, 16] width 88 height 25
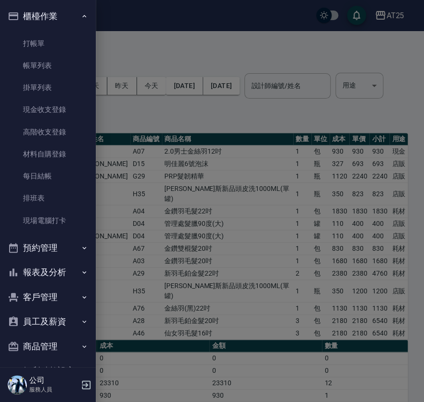
drag, startPoint x: 70, startPoint y: 178, endPoint x: 98, endPoint y: 184, distance: 28.5
click at [97, 182] on div at bounding box center [212, 201] width 424 height 402
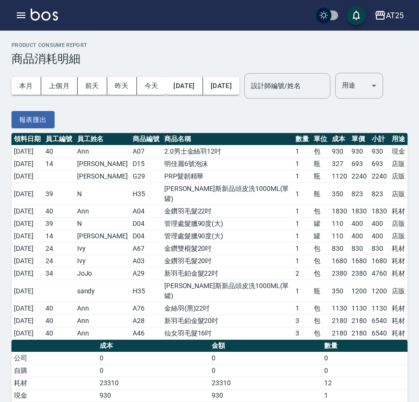
click at [10, 11] on div "AT25 登出" at bounding box center [209, 15] width 419 height 31
click at [21, 10] on icon "button" at bounding box center [20, 15] width 11 height 11
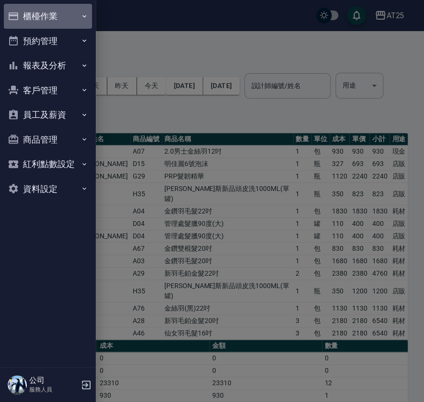
click at [65, 17] on button "櫃檯作業" at bounding box center [48, 16] width 88 height 25
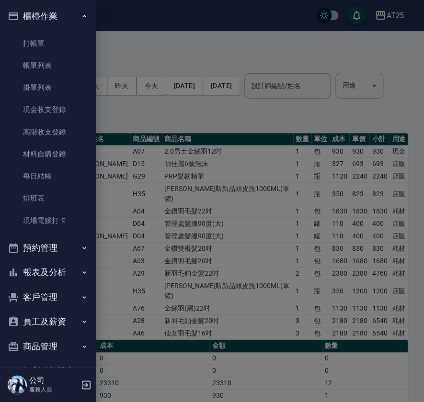
click at [237, 135] on div at bounding box center [212, 201] width 424 height 402
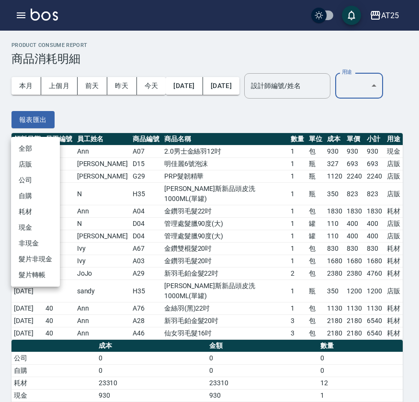
click at [36, 125] on body "AT25 登出 櫃檯作業 打帳單 帳單列表 掛單列表 現金收支登錄 高階收支登錄 材料自購登錄 每日結帳 排班表 現場電腦打卡 預約管理 預約管理 單日預約紀…" at bounding box center [209, 219] width 419 height 439
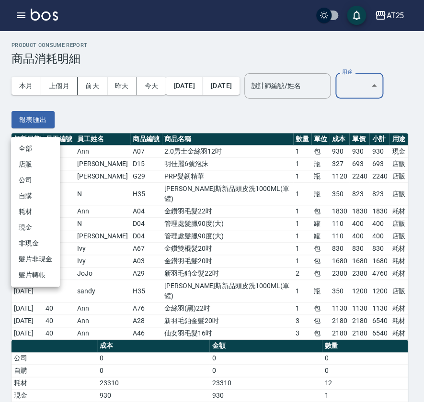
click at [39, 206] on li "耗材" at bounding box center [35, 212] width 49 height 16
type input "耗材"
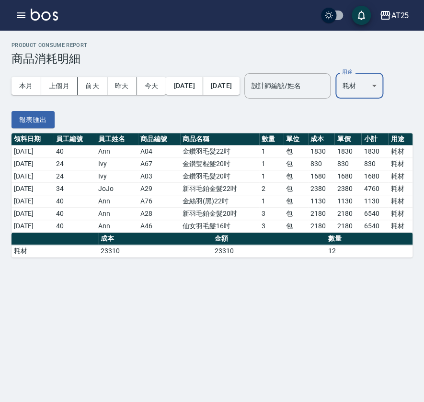
click at [204, 106] on div "本月 上個月 [DATE] [DATE] [DATE] [DATE] [DATE] 設計師編號/姓名 設計師編號/姓名 用途 耗材 耗材 用途" at bounding box center [197, 86] width 372 height 41
click at [339, 133] on div "本月 上個月 [DATE] [DATE] [DATE] [DATE] [DATE] 設計師編號/姓名 設計師編號/姓名 用途 耗材 耗材 用途 報表匯出" at bounding box center [211, 100] width 401 height 68
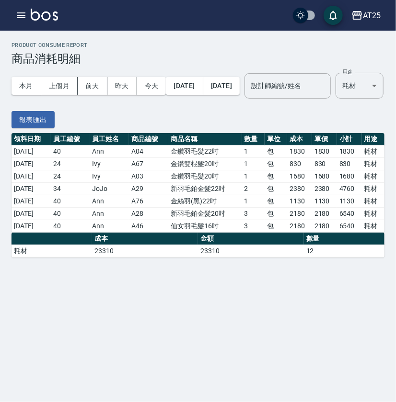
click at [326, 183] on td "1680" at bounding box center [324, 176] width 25 height 12
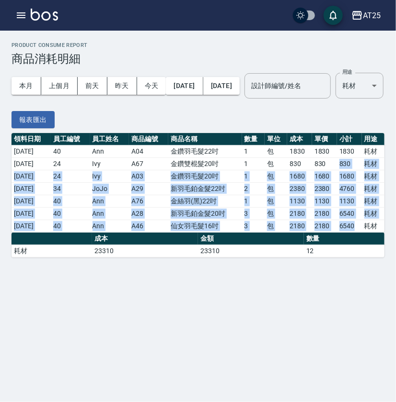
drag, startPoint x: 338, startPoint y: 193, endPoint x: 356, endPoint y: 257, distance: 66.2
click at [356, 233] on tbody "[DATE] 40 Ann A04 金鑽羽毛髮22吋 1 包 1830 1830 1830 耗材 [DATE] 24 Ivy A67 金鑽雙棍髮20吋 1 包…" at bounding box center [197, 189] width 373 height 87
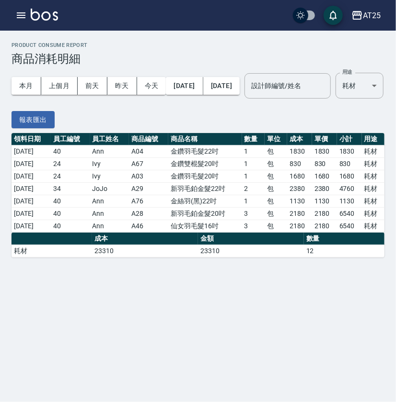
click at [247, 314] on div "Product Consume Report 商品消耗明細 本月 上個月 [DATE] [DATE] [DATE] [DATE] [DATE] 設計師編號/姓…" at bounding box center [198, 201] width 396 height 402
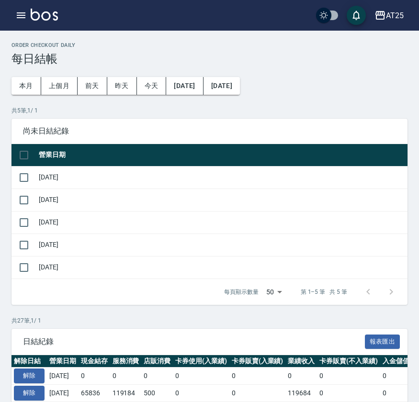
click at [283, 107] on p "共 5 筆, 1 / 1" at bounding box center [209, 110] width 396 height 9
click at [25, 174] on input "checkbox" at bounding box center [24, 178] width 20 height 20
checkbox input "true"
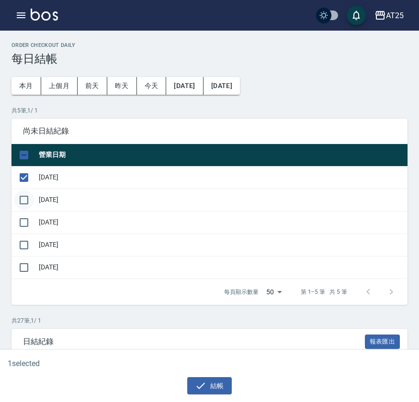
click at [21, 193] on input "checkbox" at bounding box center [24, 200] width 20 height 20
checkbox input "true"
click at [29, 218] on input "checkbox" at bounding box center [24, 223] width 20 height 20
checkbox input "true"
click at [31, 246] on input "checkbox" at bounding box center [24, 245] width 20 height 20
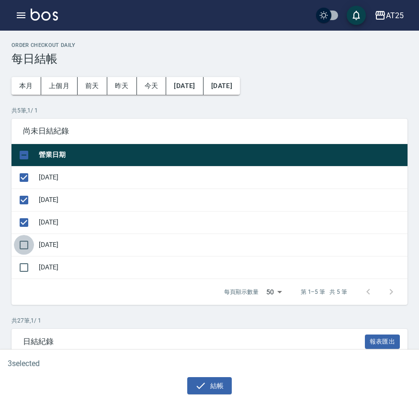
checkbox input "true"
click at [208, 386] on button "結帳" at bounding box center [209, 386] width 45 height 18
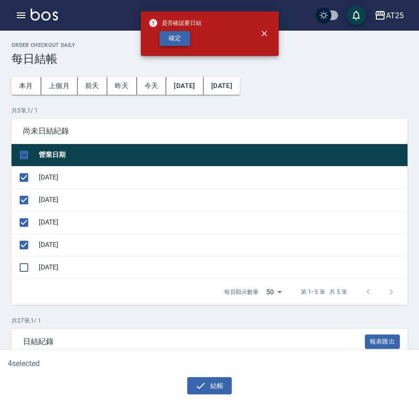
click at [175, 42] on button "確定" at bounding box center [174, 38] width 31 height 15
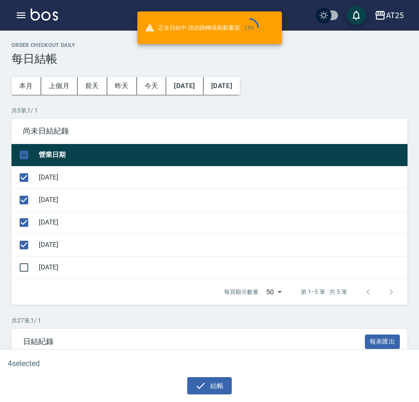
click at [198, 87] on button "[DATE]" at bounding box center [184, 86] width 37 height 18
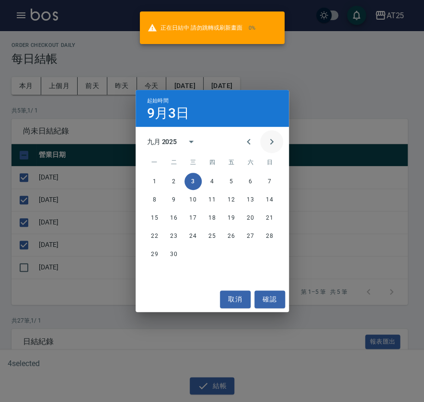
click at [270, 140] on icon "Next month" at bounding box center [271, 142] width 3 height 6
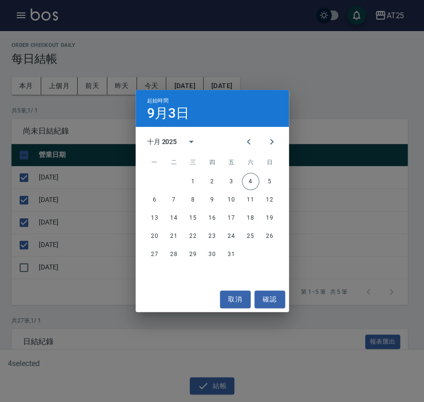
checkbox input "false"
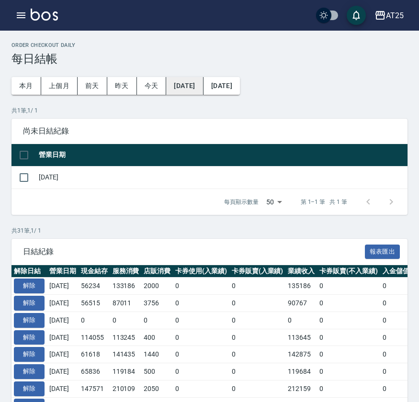
click at [203, 84] on button "[DATE]" at bounding box center [184, 86] width 37 height 18
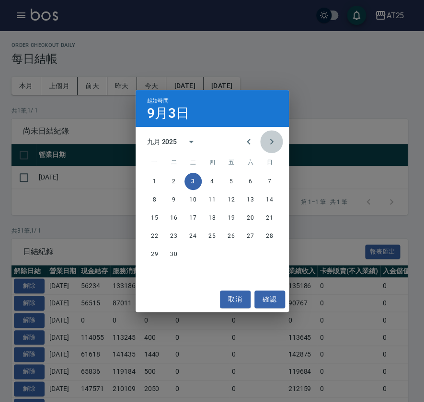
click at [274, 139] on icon "Next month" at bounding box center [271, 141] width 11 height 11
click at [196, 178] on button "1" at bounding box center [192, 181] width 17 height 17
